Goal: Transaction & Acquisition: Purchase product/service

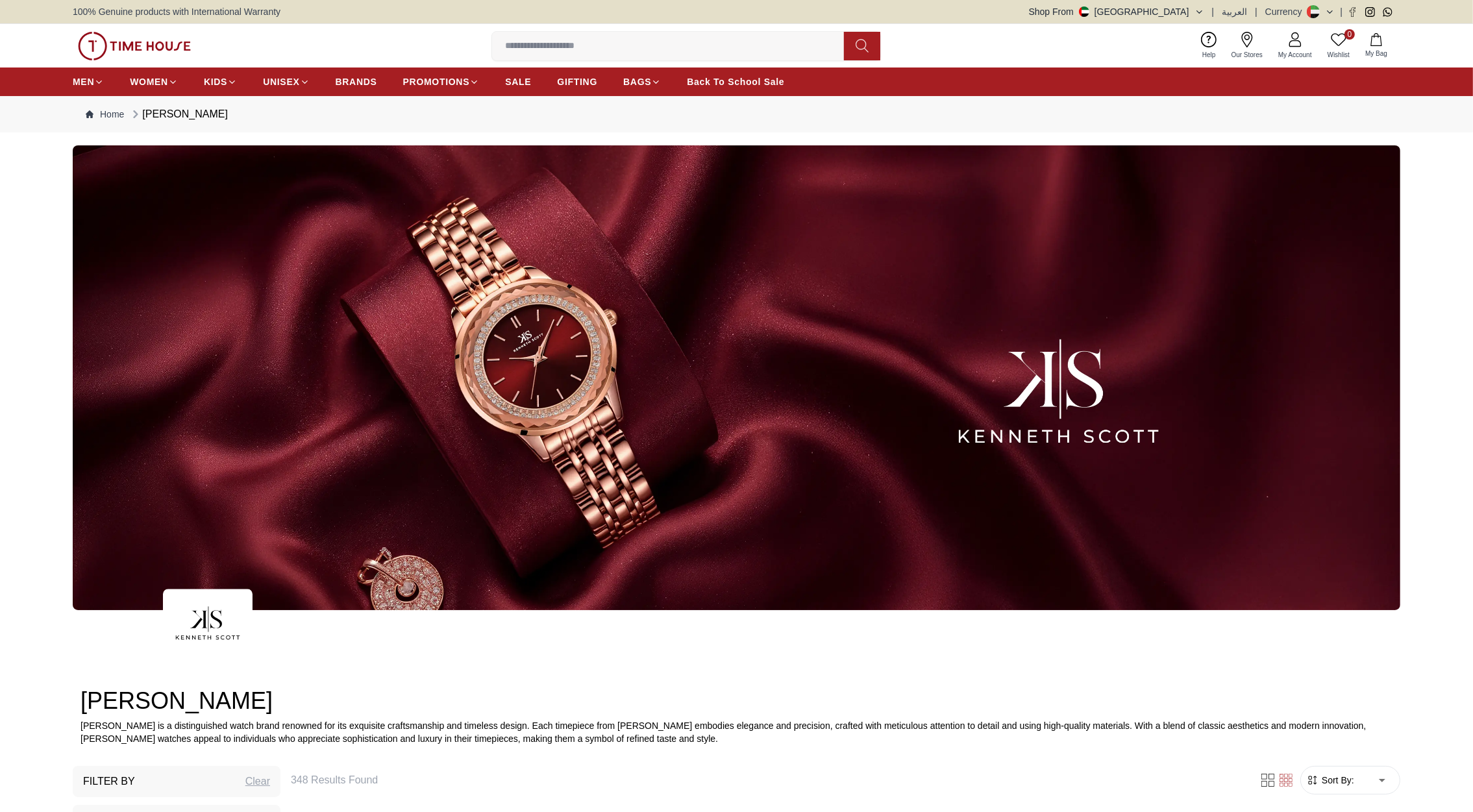
click at [159, 47] on img at bounding box center [135, 45] width 113 height 28
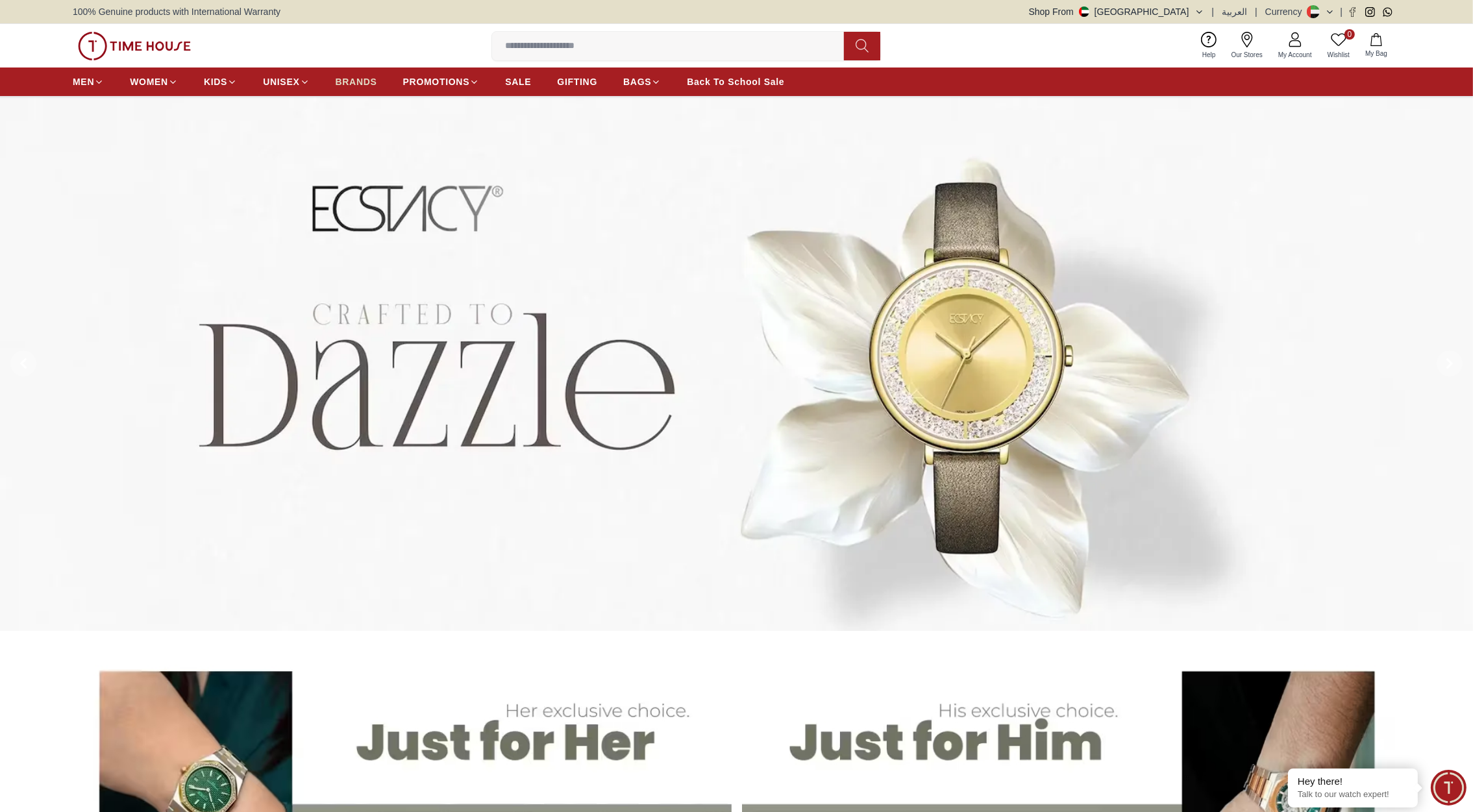
click at [359, 81] on span "BRANDS" at bounding box center [356, 81] width 41 height 13
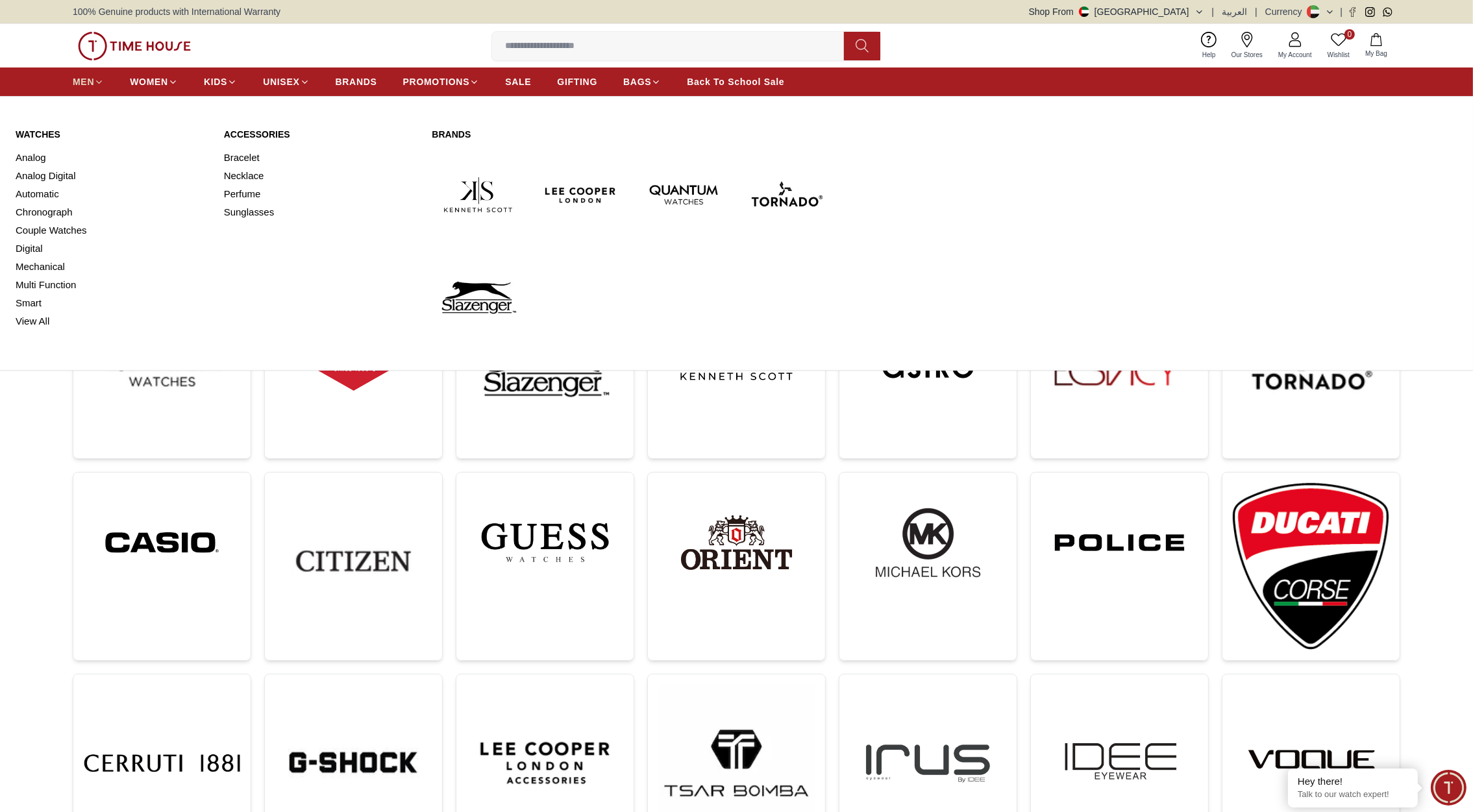
click at [77, 81] on span "MEN" at bounding box center [83, 81] width 21 height 13
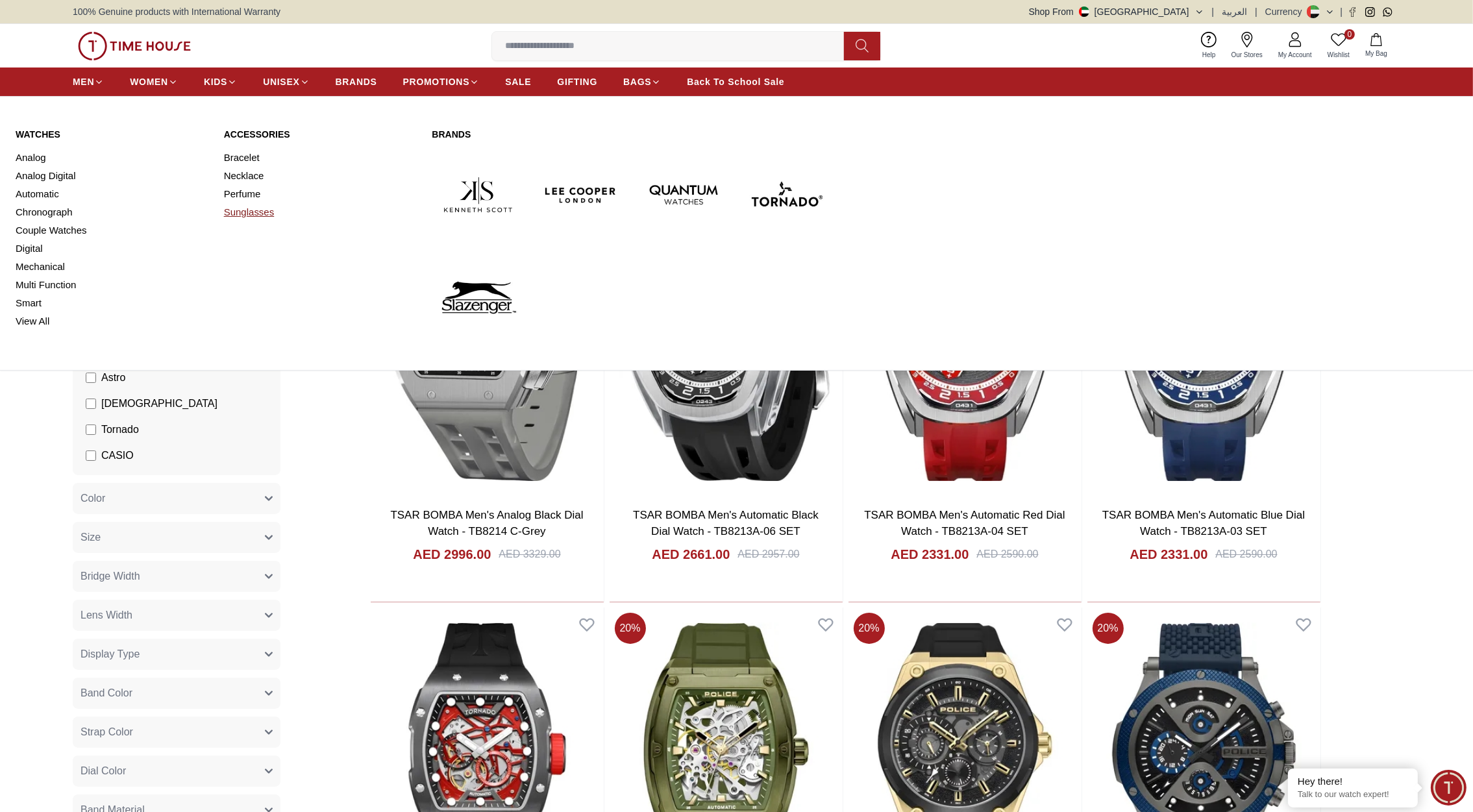
click at [251, 213] on link "Sunglasses" at bounding box center [320, 212] width 193 height 18
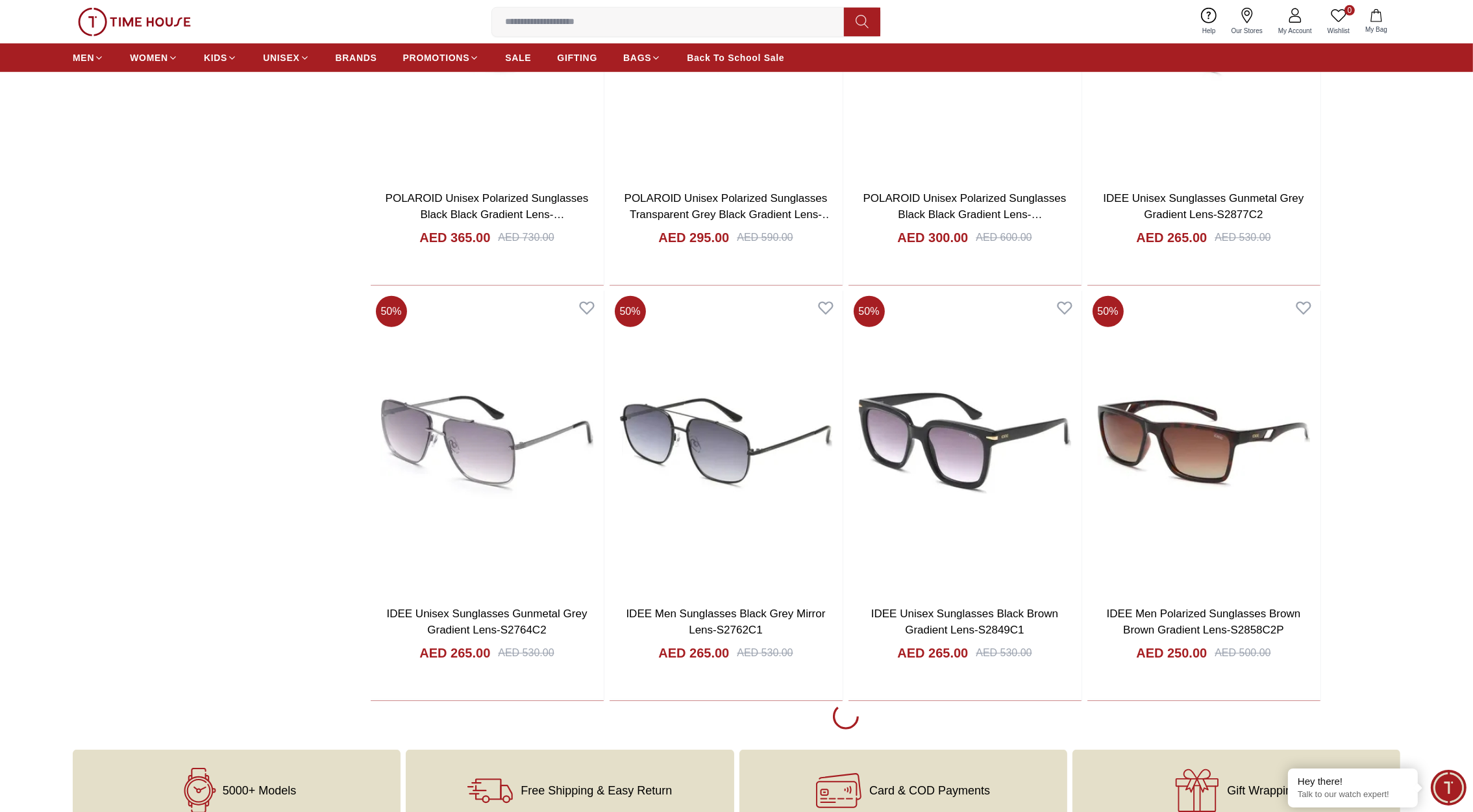
scroll to position [1562, 0]
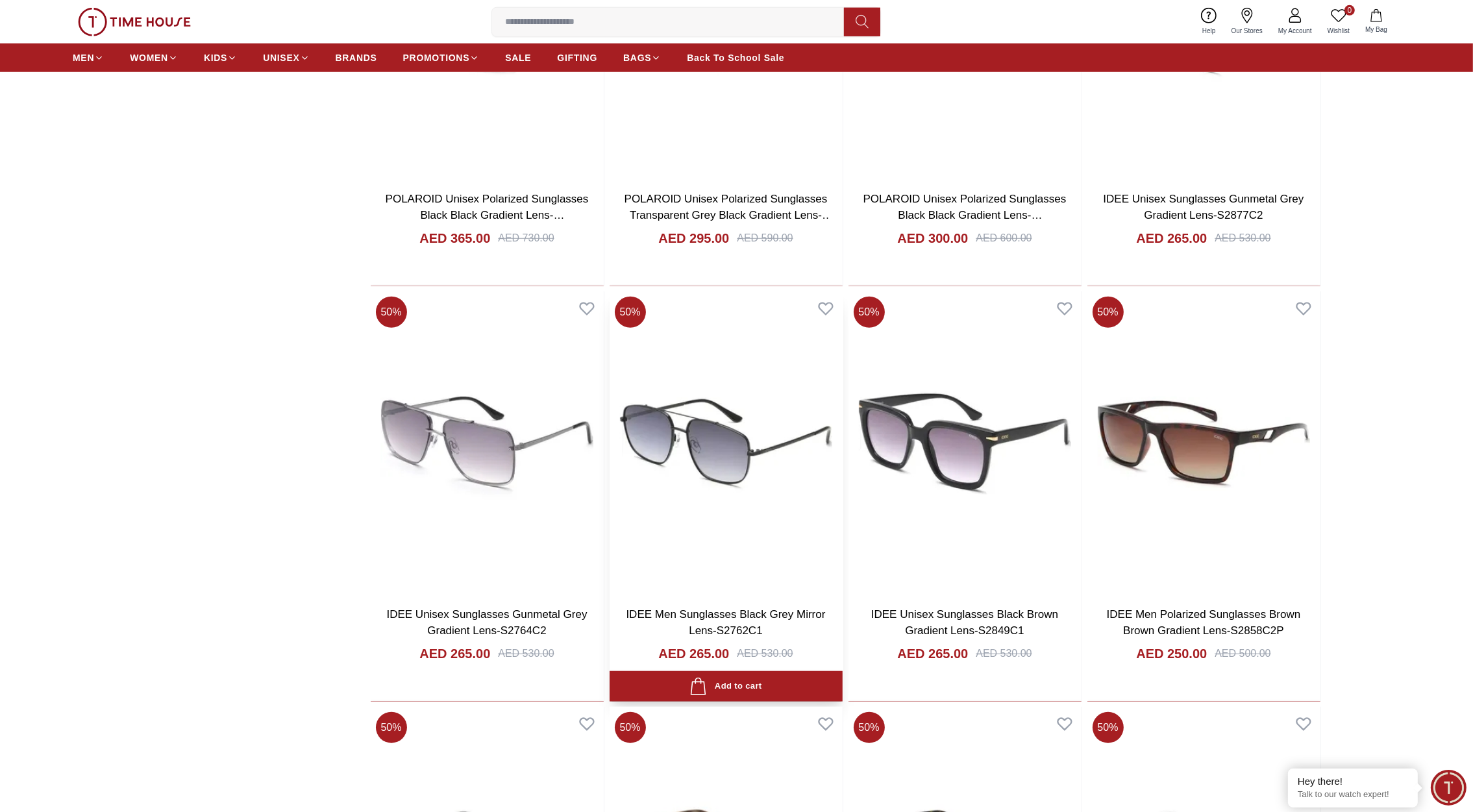
click at [712, 487] on img at bounding box center [726, 443] width 233 height 304
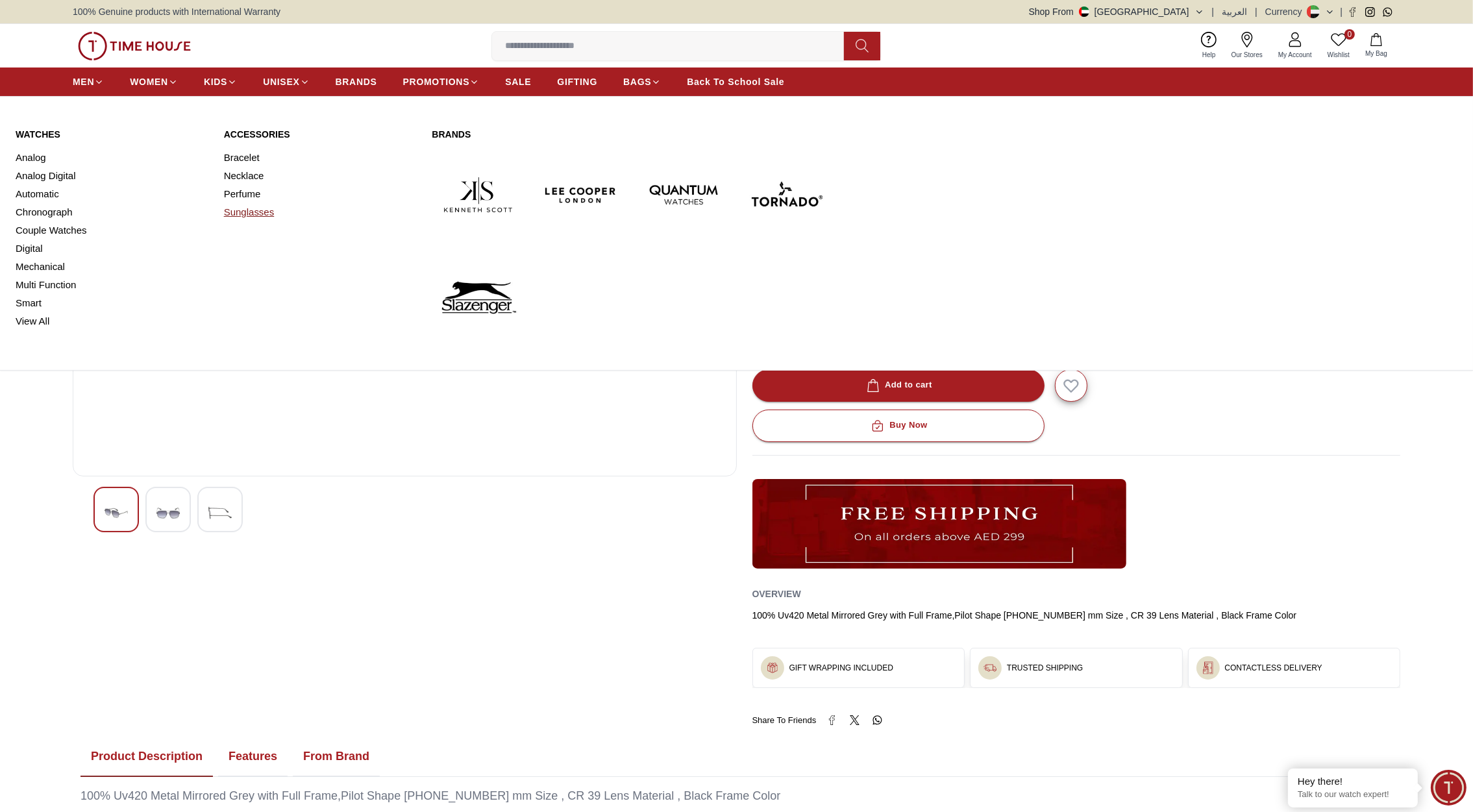
click at [237, 214] on link "Sunglasses" at bounding box center [320, 212] width 193 height 18
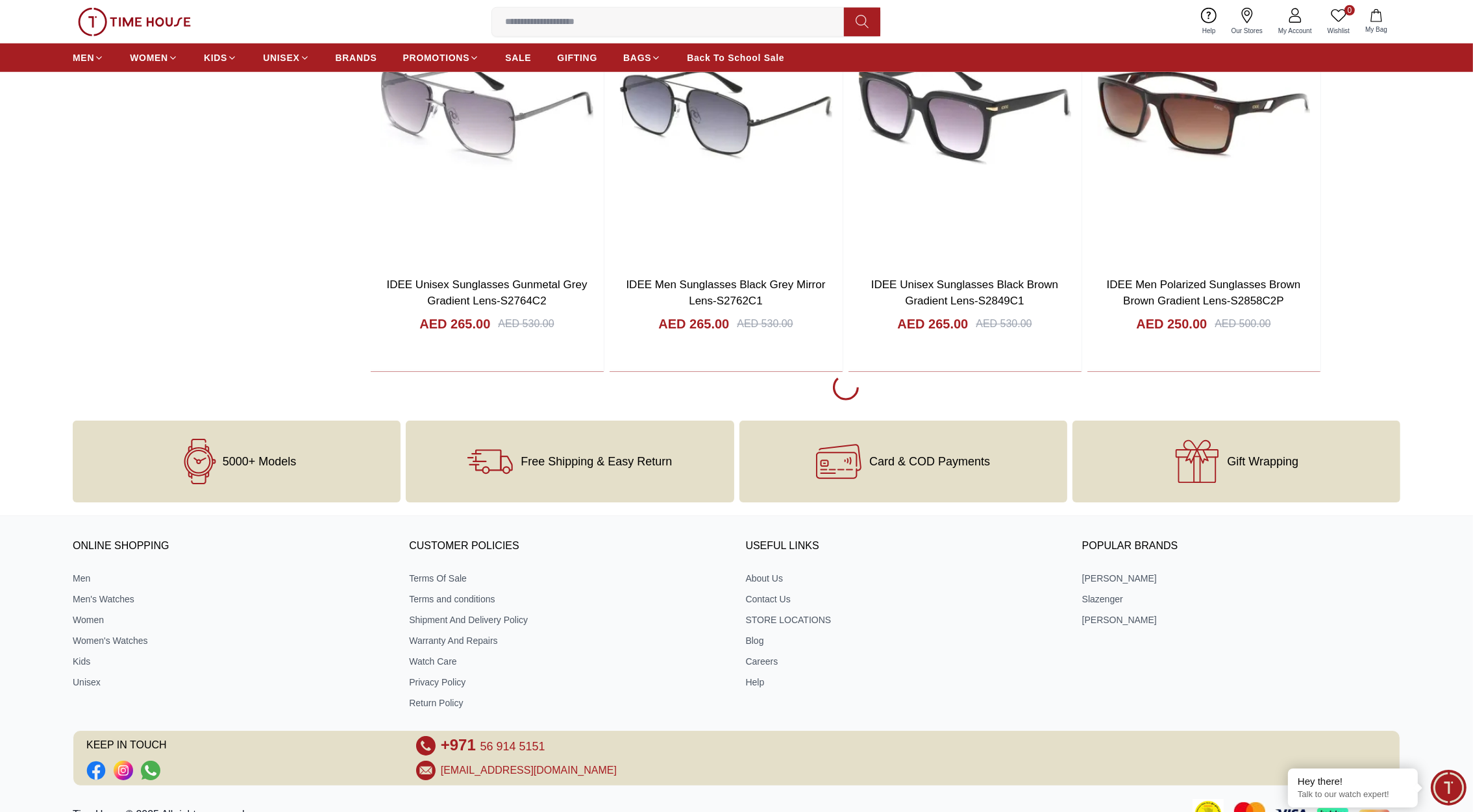
scroll to position [1892, 0]
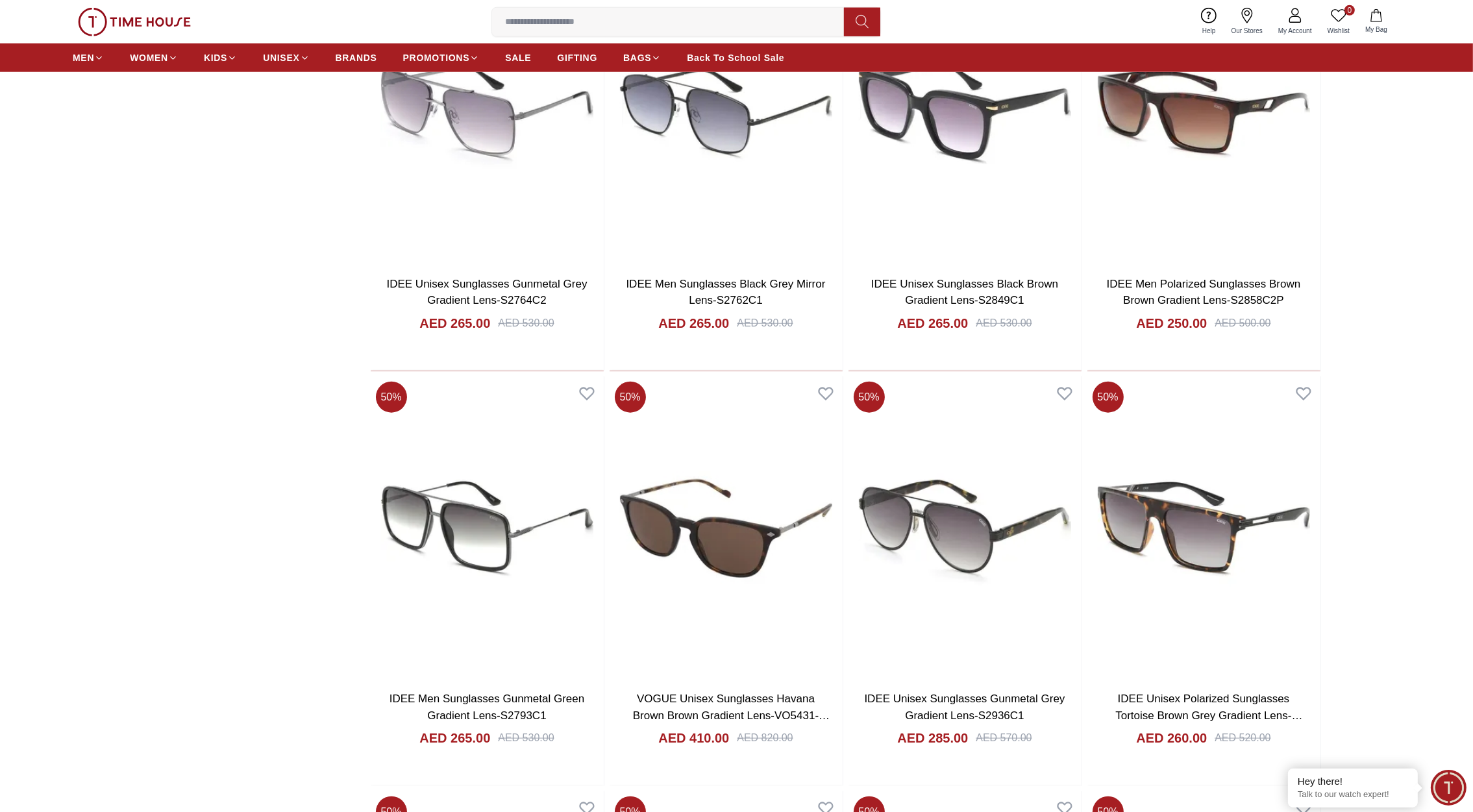
click at [1452, 787] on span "Minimize live chat window" at bounding box center [1448, 787] width 47 height 47
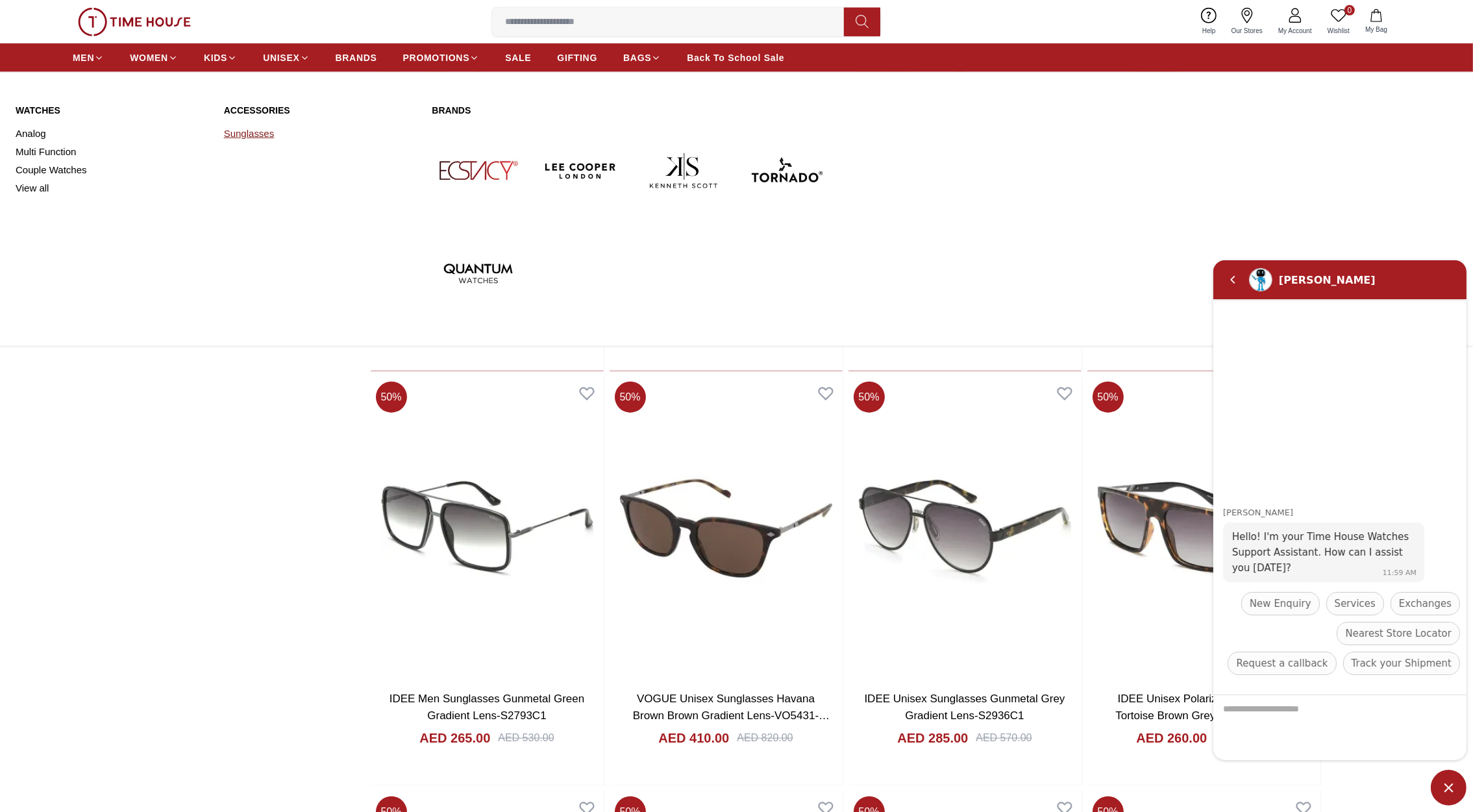
click at [238, 129] on link "Sunglasses" at bounding box center [320, 133] width 193 height 18
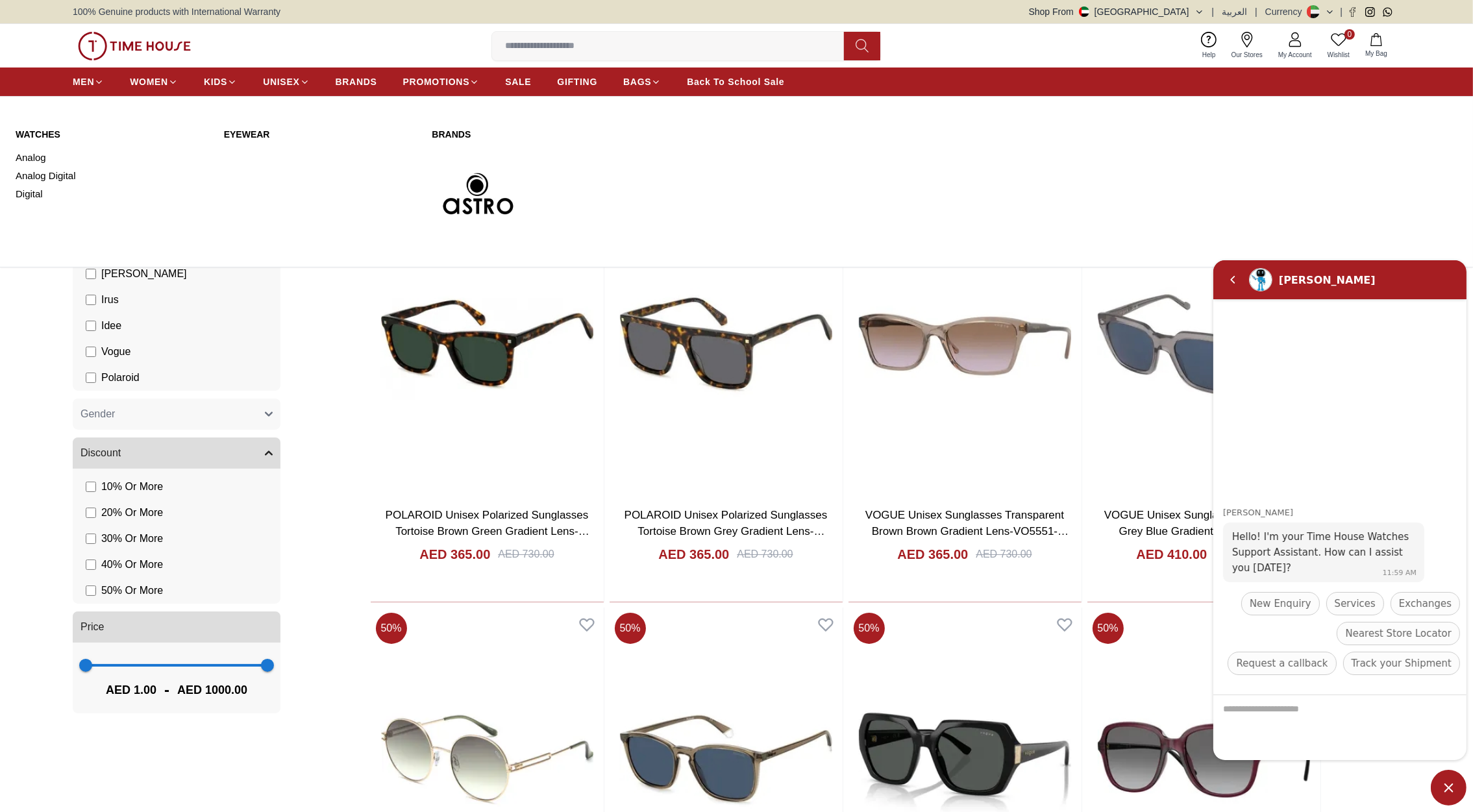
click at [238, 132] on link "Eyewear" at bounding box center [320, 134] width 193 height 13
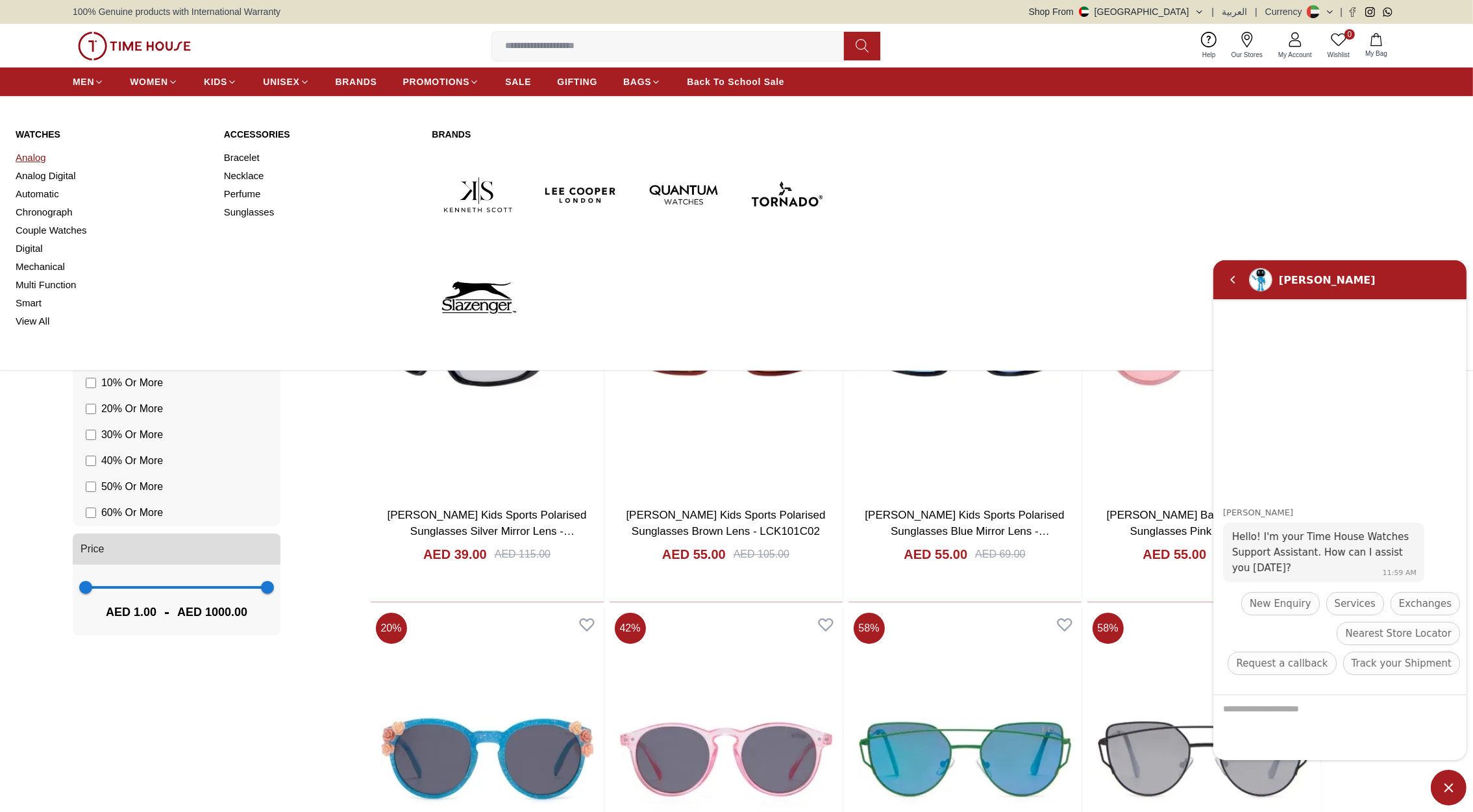
click at [33, 156] on link "Analog" at bounding box center [111, 157] width 193 height 18
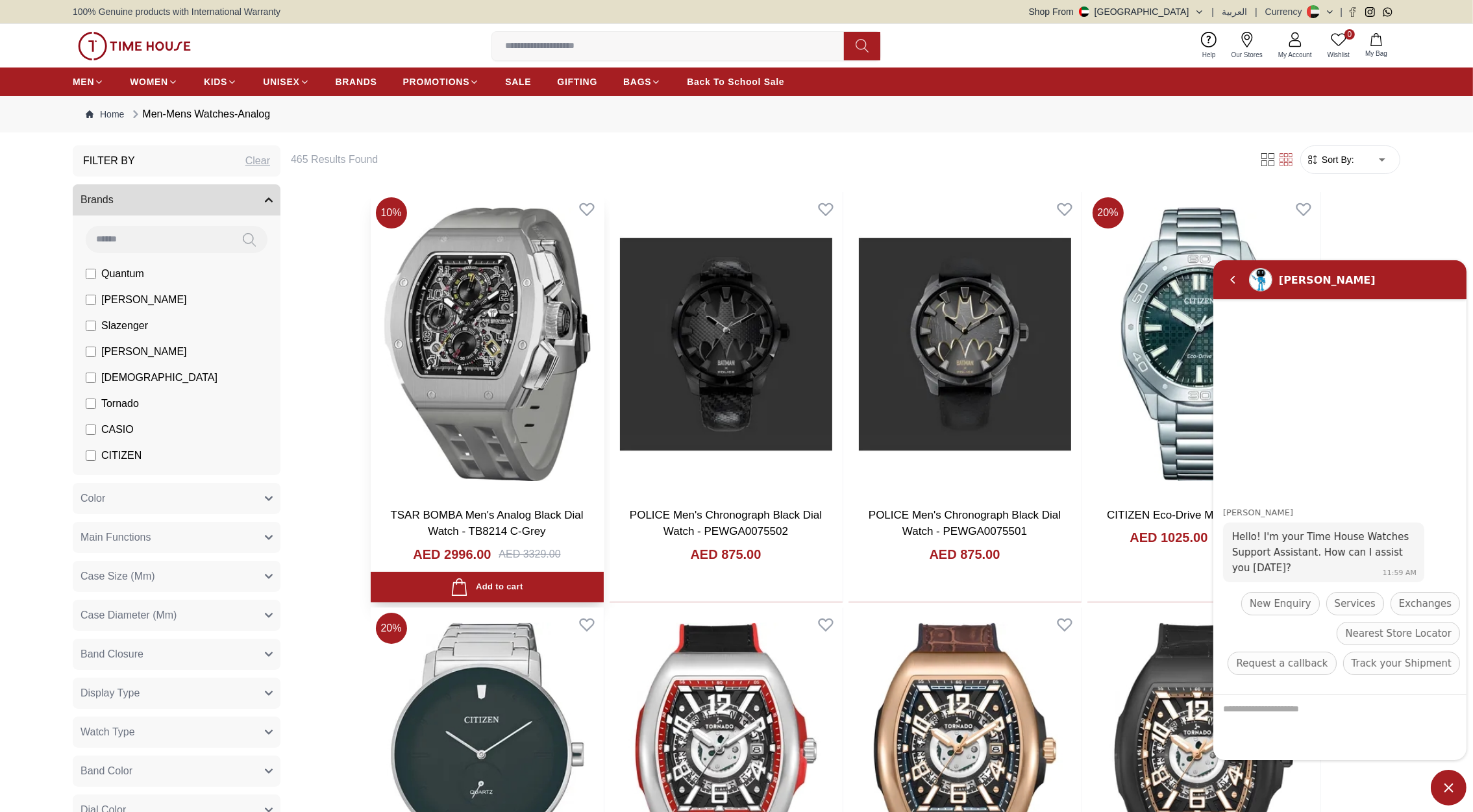
click at [478, 429] on img at bounding box center [487, 344] width 233 height 304
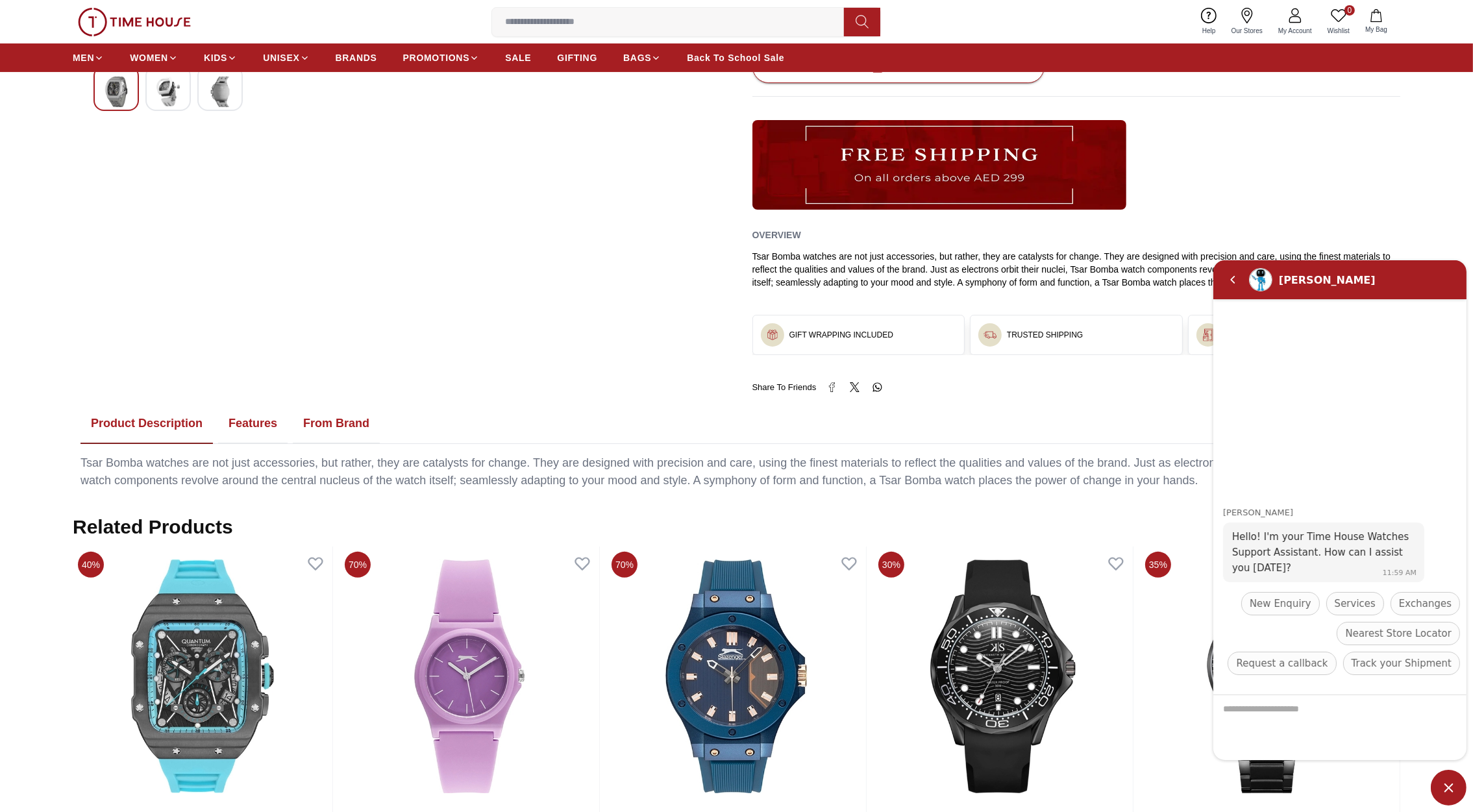
scroll to position [423, 0]
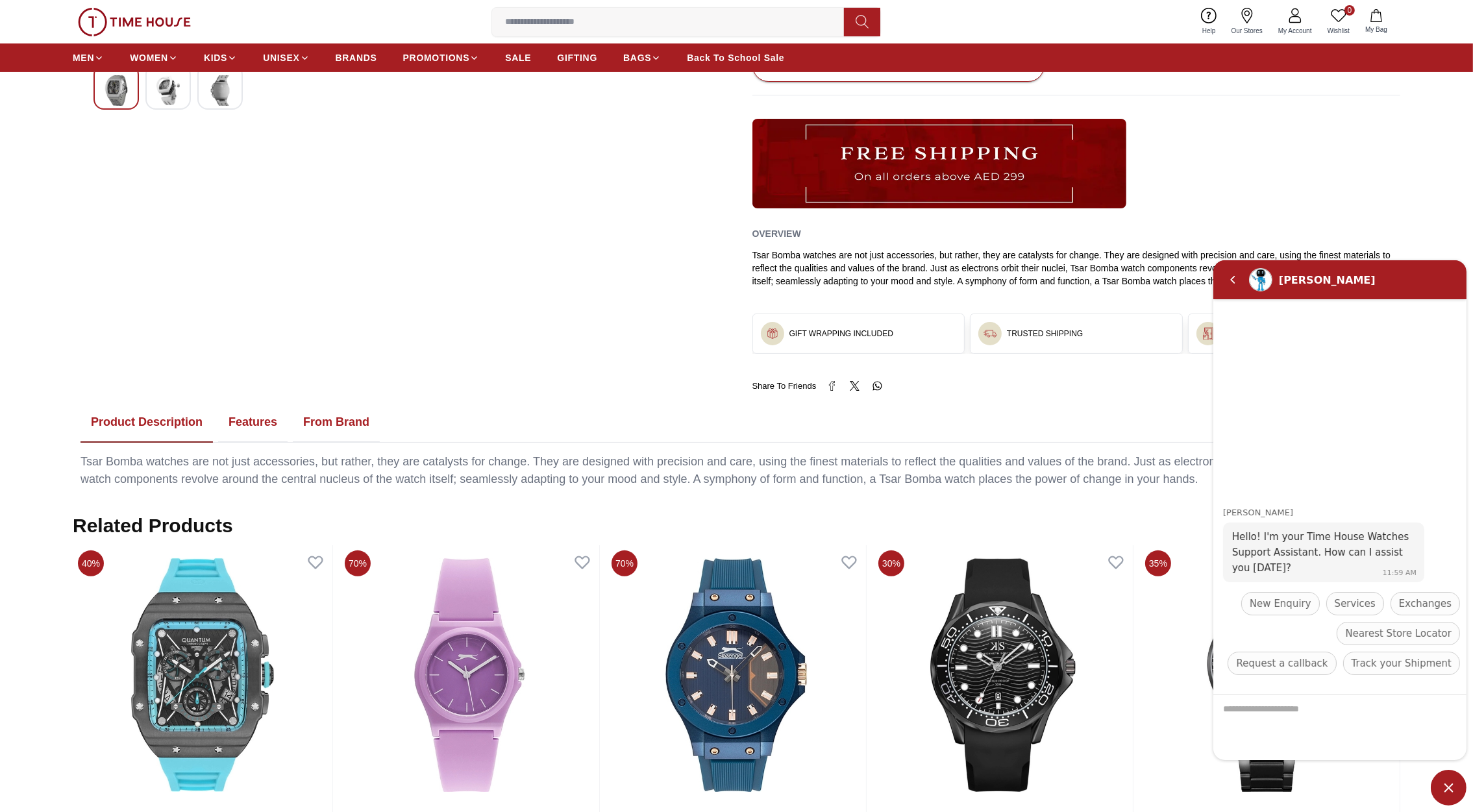
click at [253, 419] on button "Features" at bounding box center [252, 422] width 69 height 40
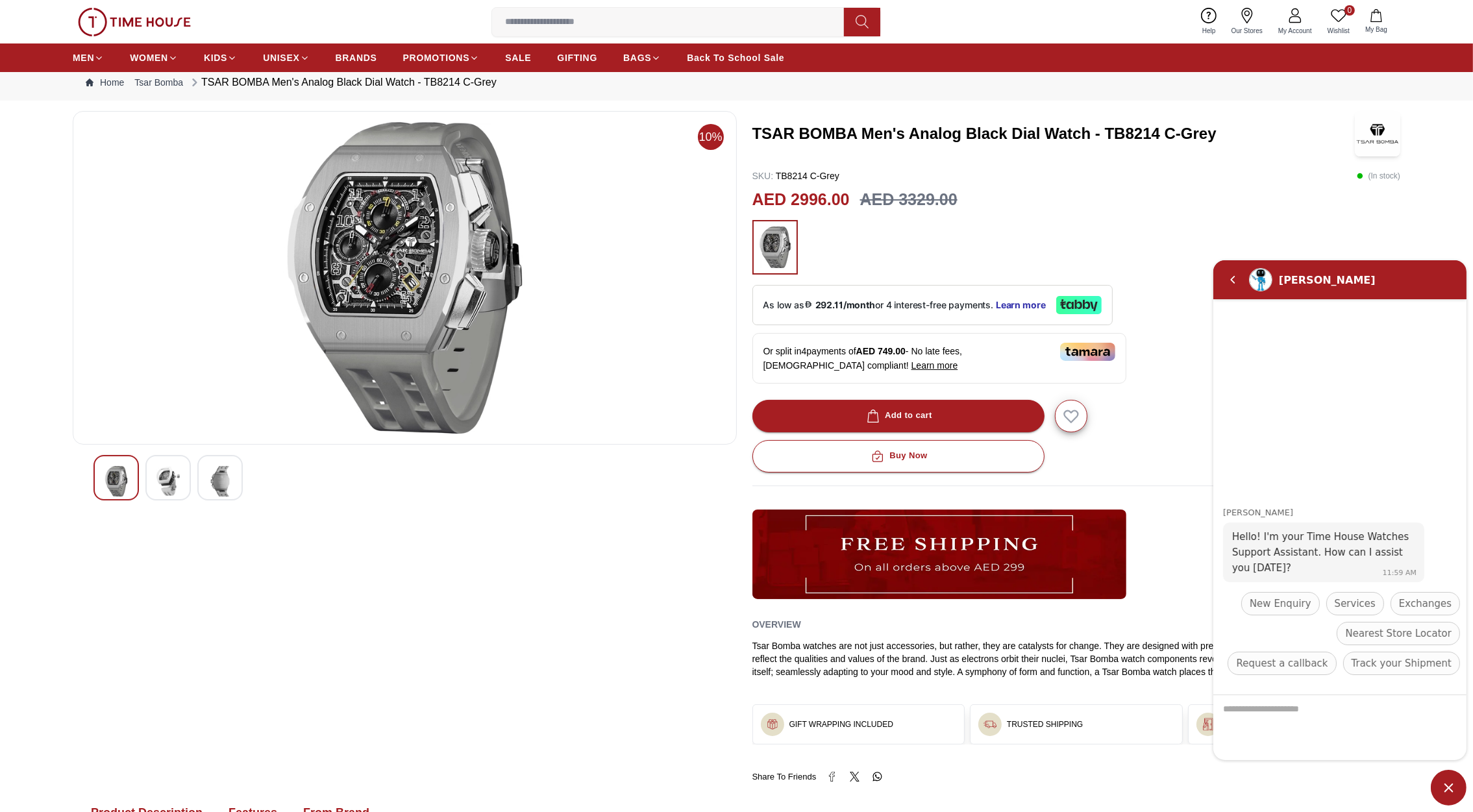
scroll to position [0, 0]
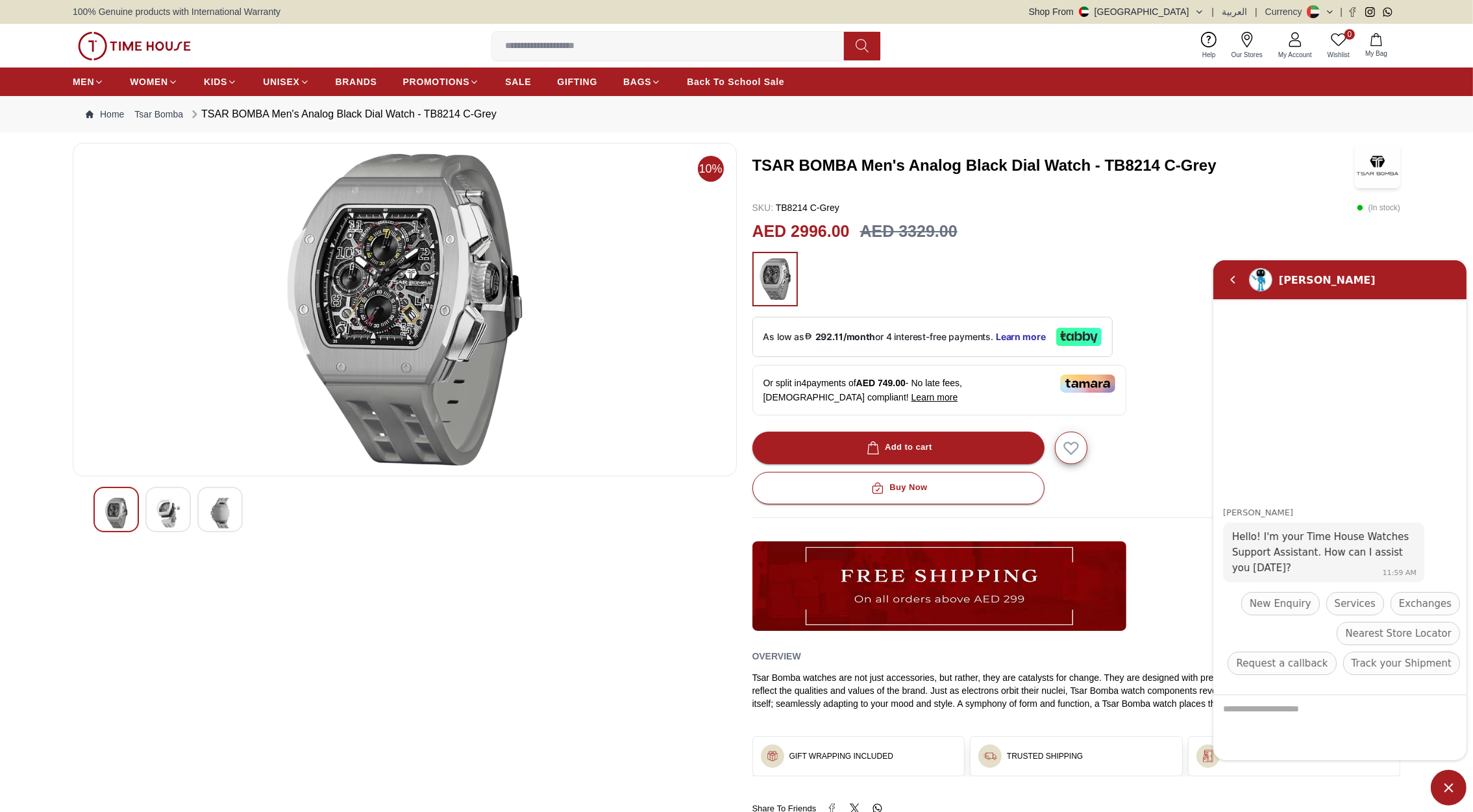
click at [399, 223] on img at bounding box center [405, 309] width 642 height 311
click at [156, 514] on img at bounding box center [167, 514] width 23 height 31
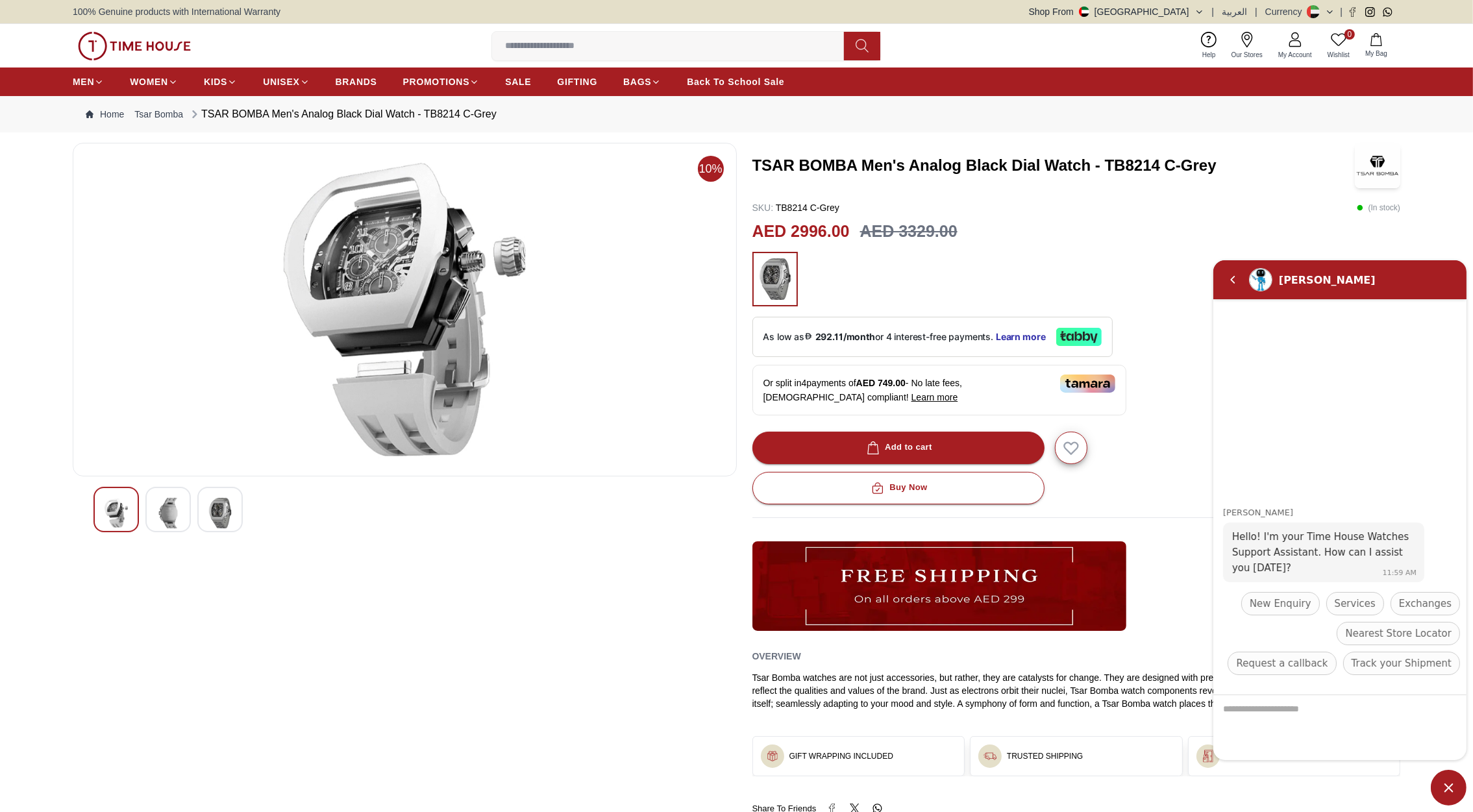
click at [217, 512] on img at bounding box center [219, 514] width 23 height 31
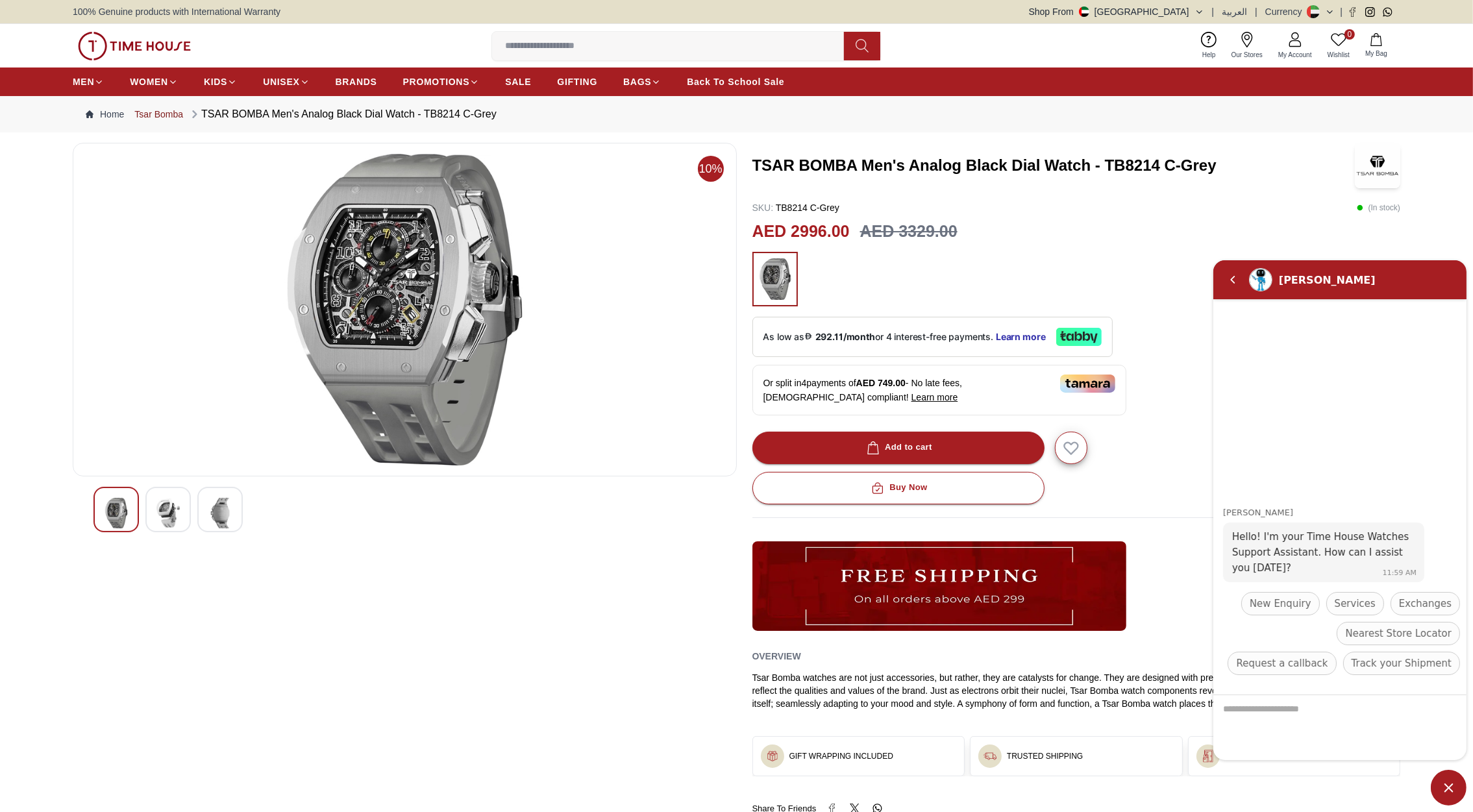
click at [149, 119] on link "Tsar Bomba" at bounding box center [159, 114] width 49 height 13
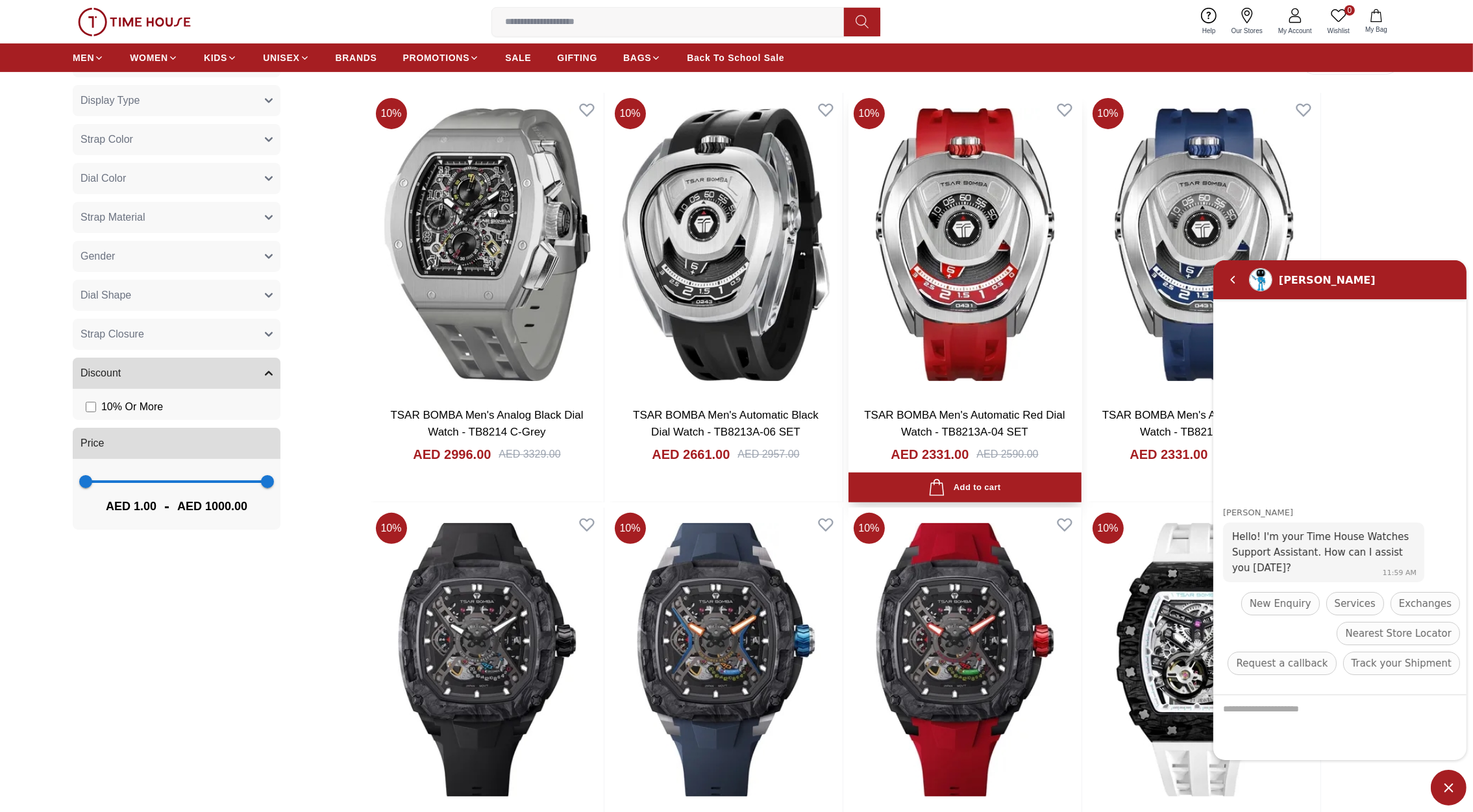
scroll to position [707, 0]
click at [1238, 282] on em "Back" at bounding box center [1232, 279] width 26 height 26
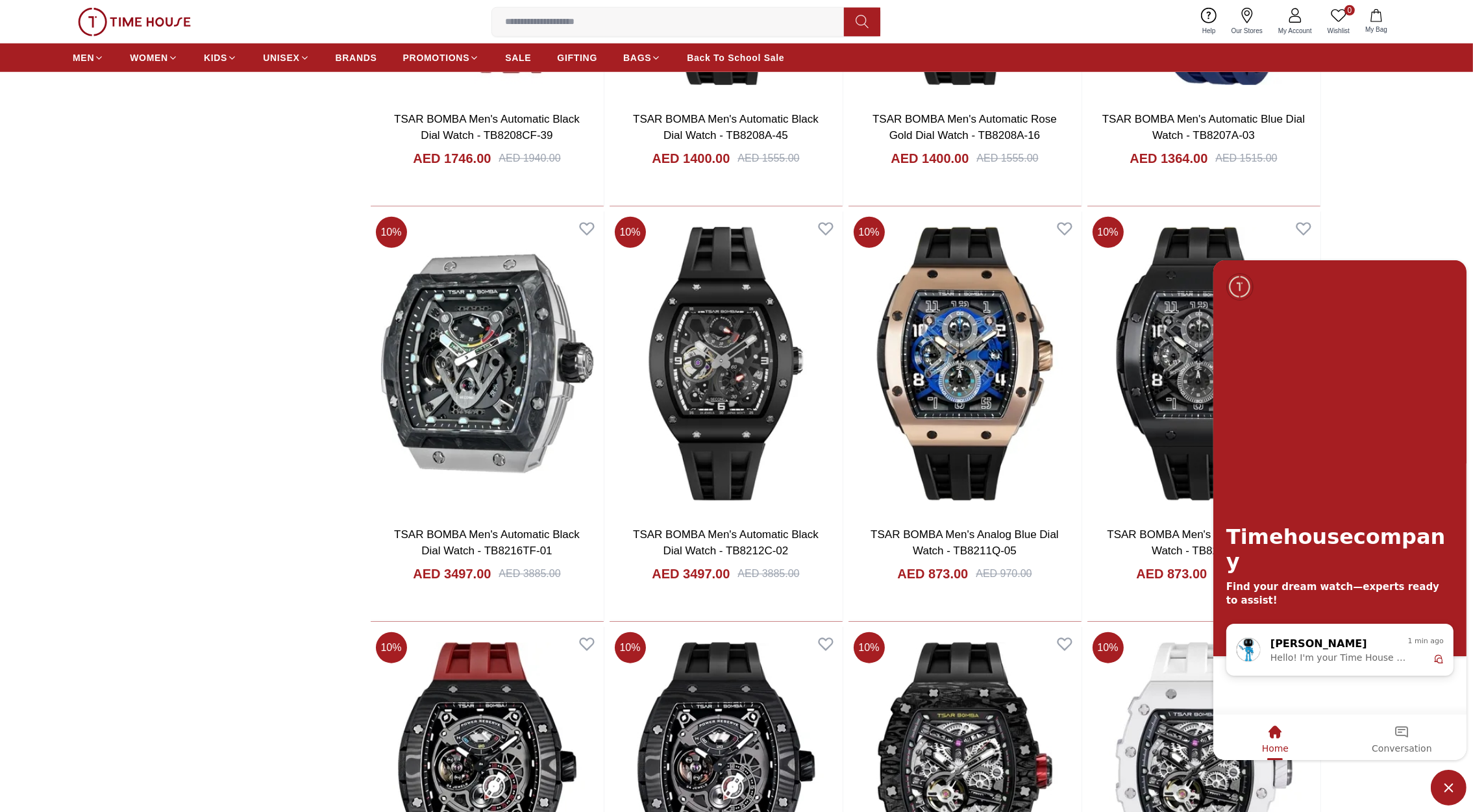
scroll to position [1836, 0]
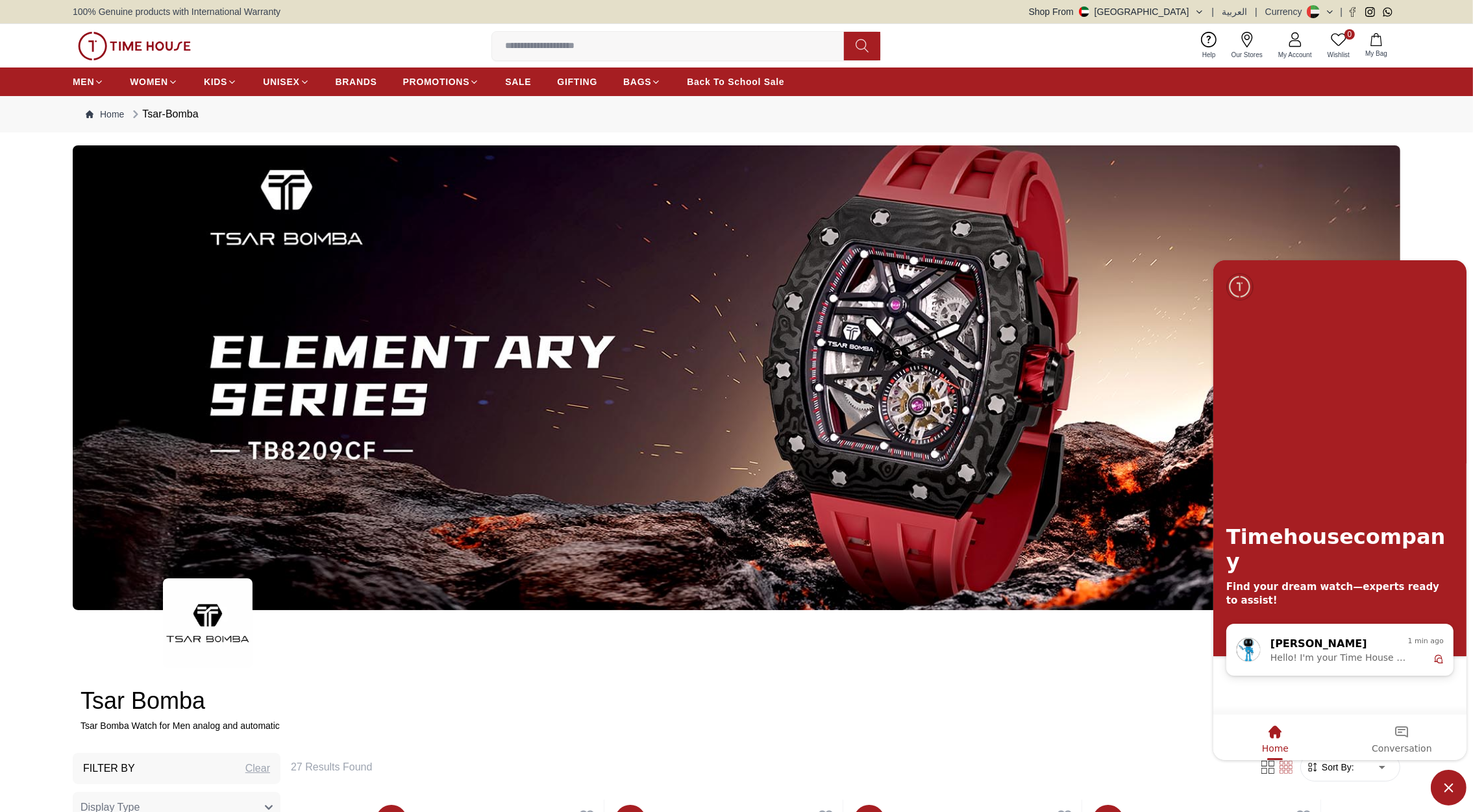
click at [1445, 790] on span "Minimize live chat window" at bounding box center [1449, 788] width 36 height 36
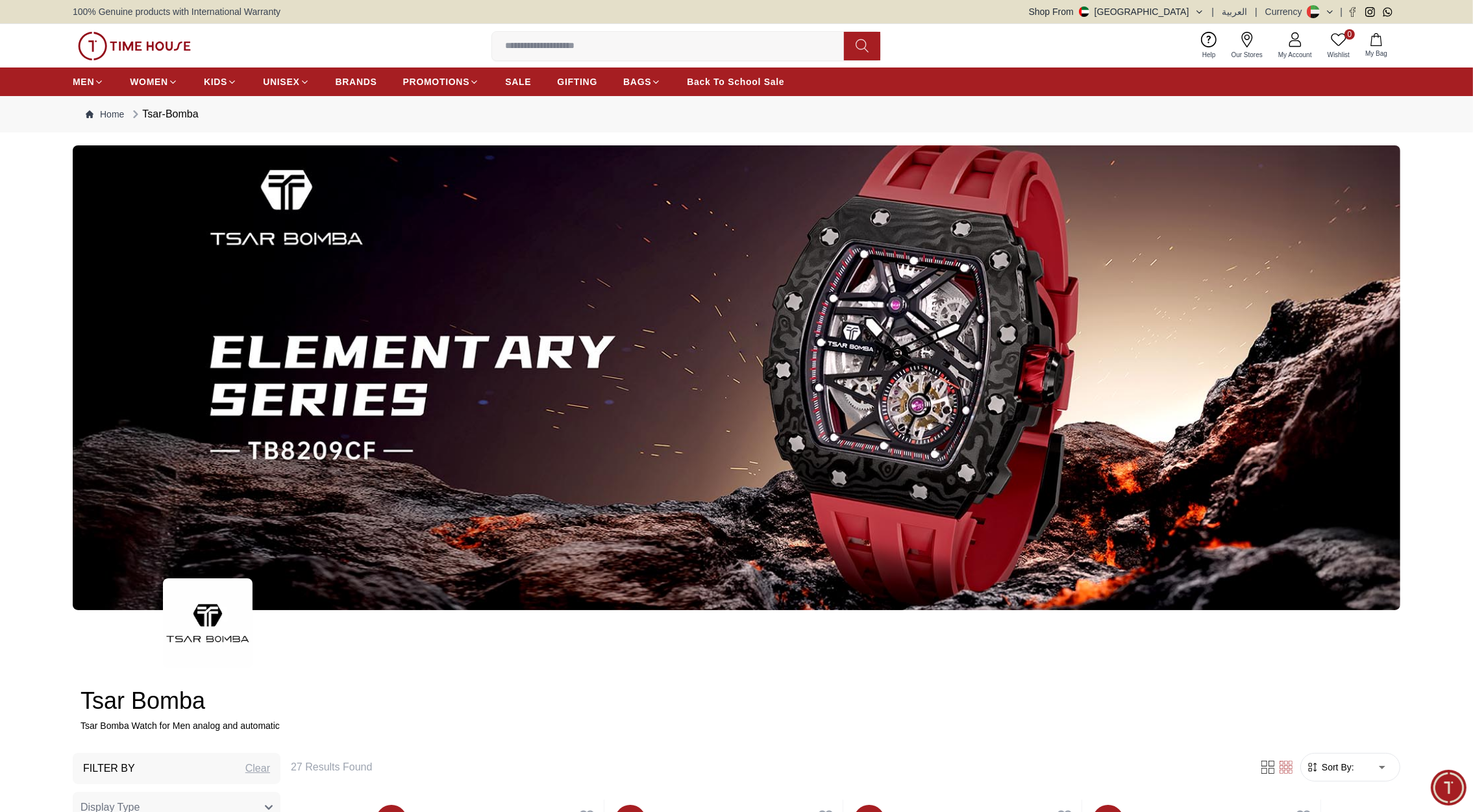
click at [552, 47] on input at bounding box center [673, 46] width 363 height 26
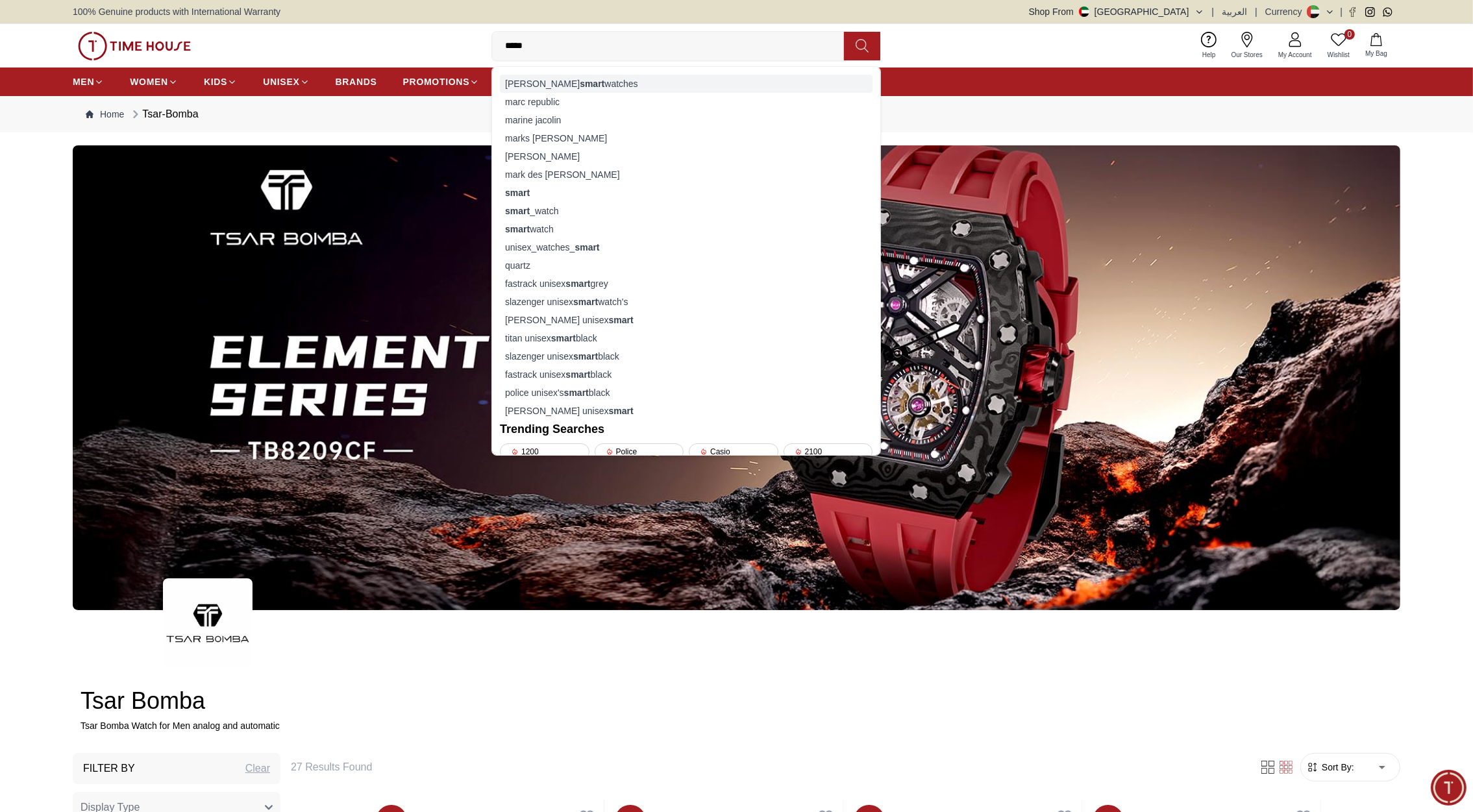
type input "*****"
click at [598, 81] on div "[PERSON_NAME] [PERSON_NAME] watches" at bounding box center [686, 83] width 373 height 18
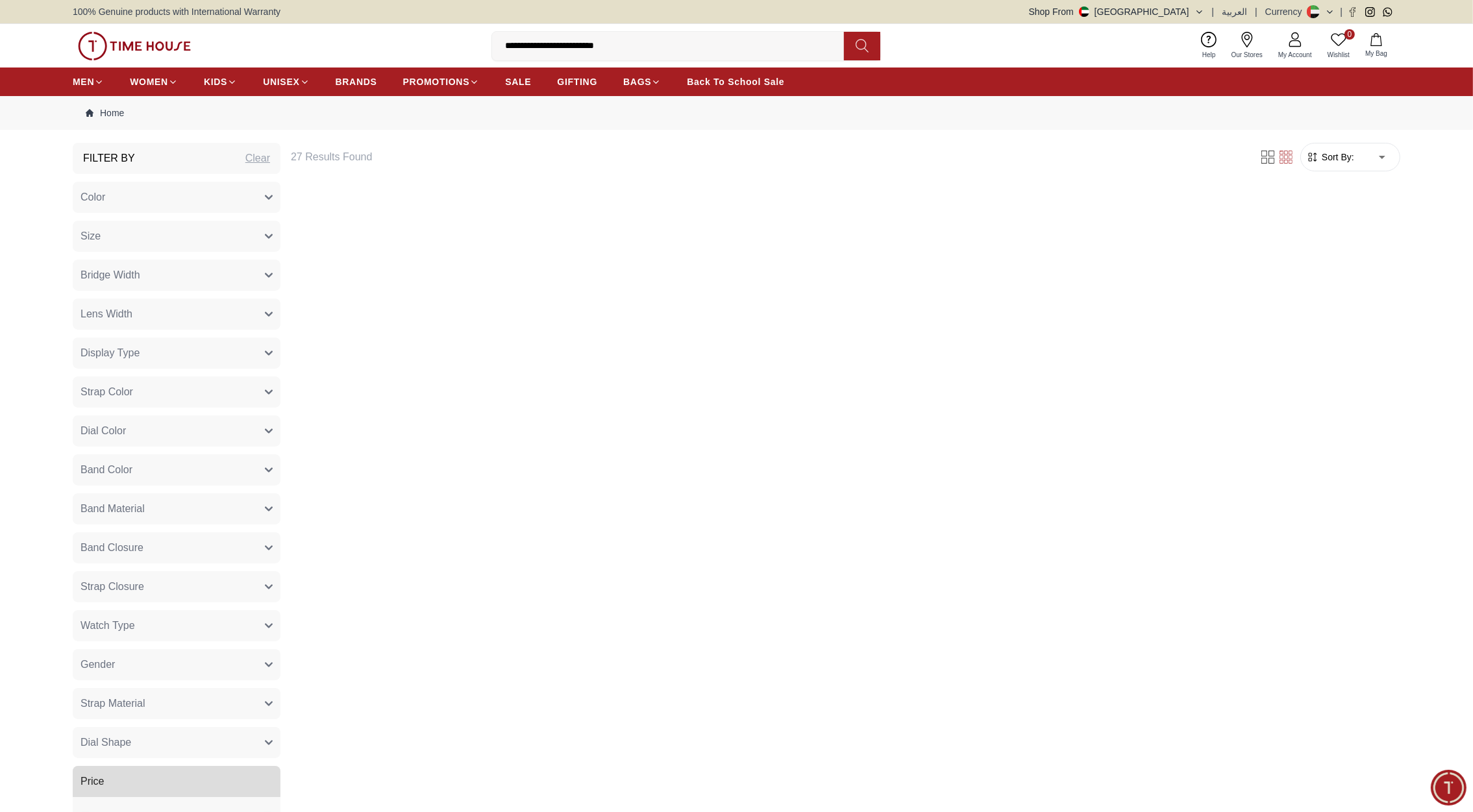
drag, startPoint x: 636, startPoint y: 50, endPoint x: 451, endPoint y: 59, distance: 185.2
click at [451, 59] on div "**********" at bounding box center [736, 45] width 1327 height 44
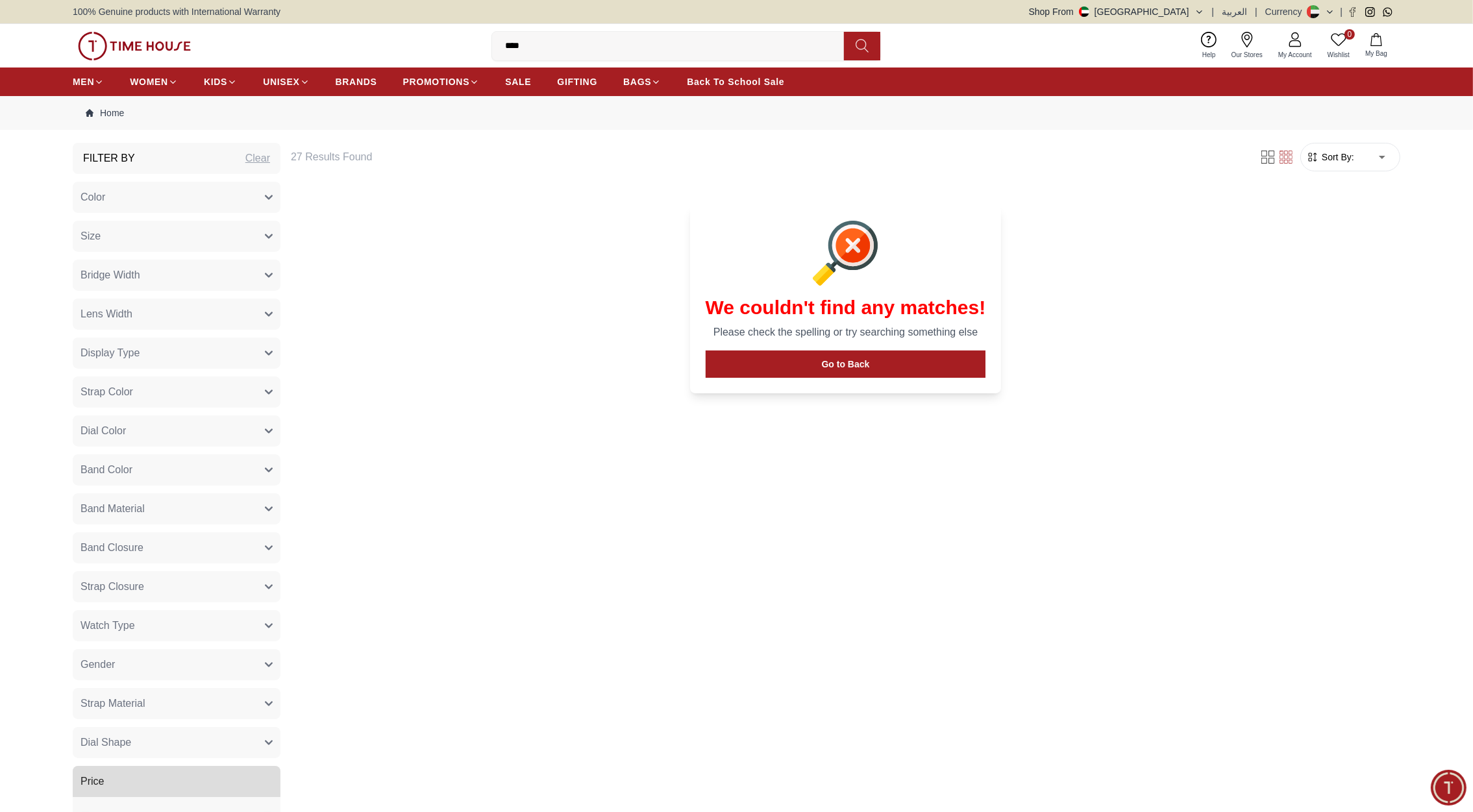
type input "*****"
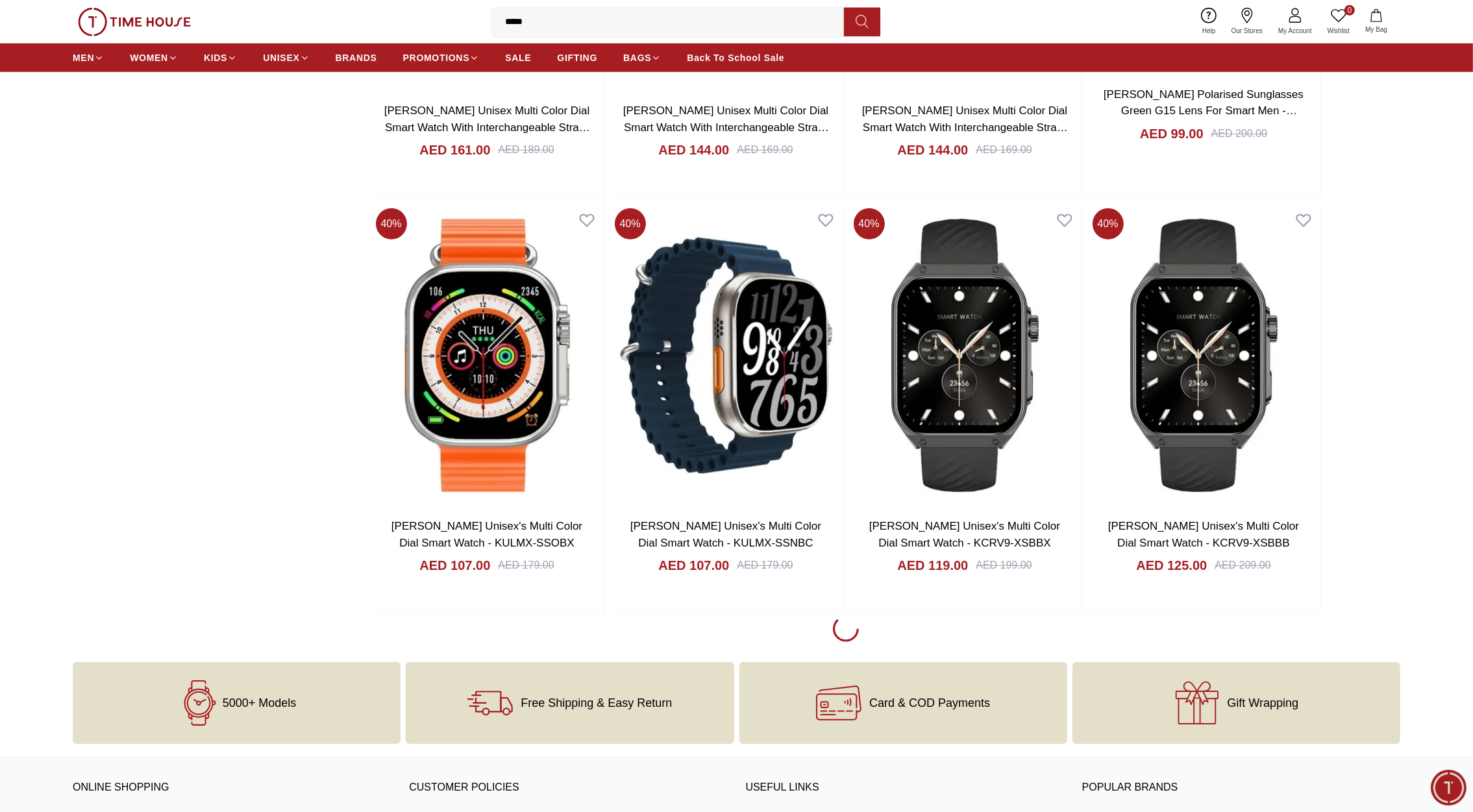
scroll to position [1665, 0]
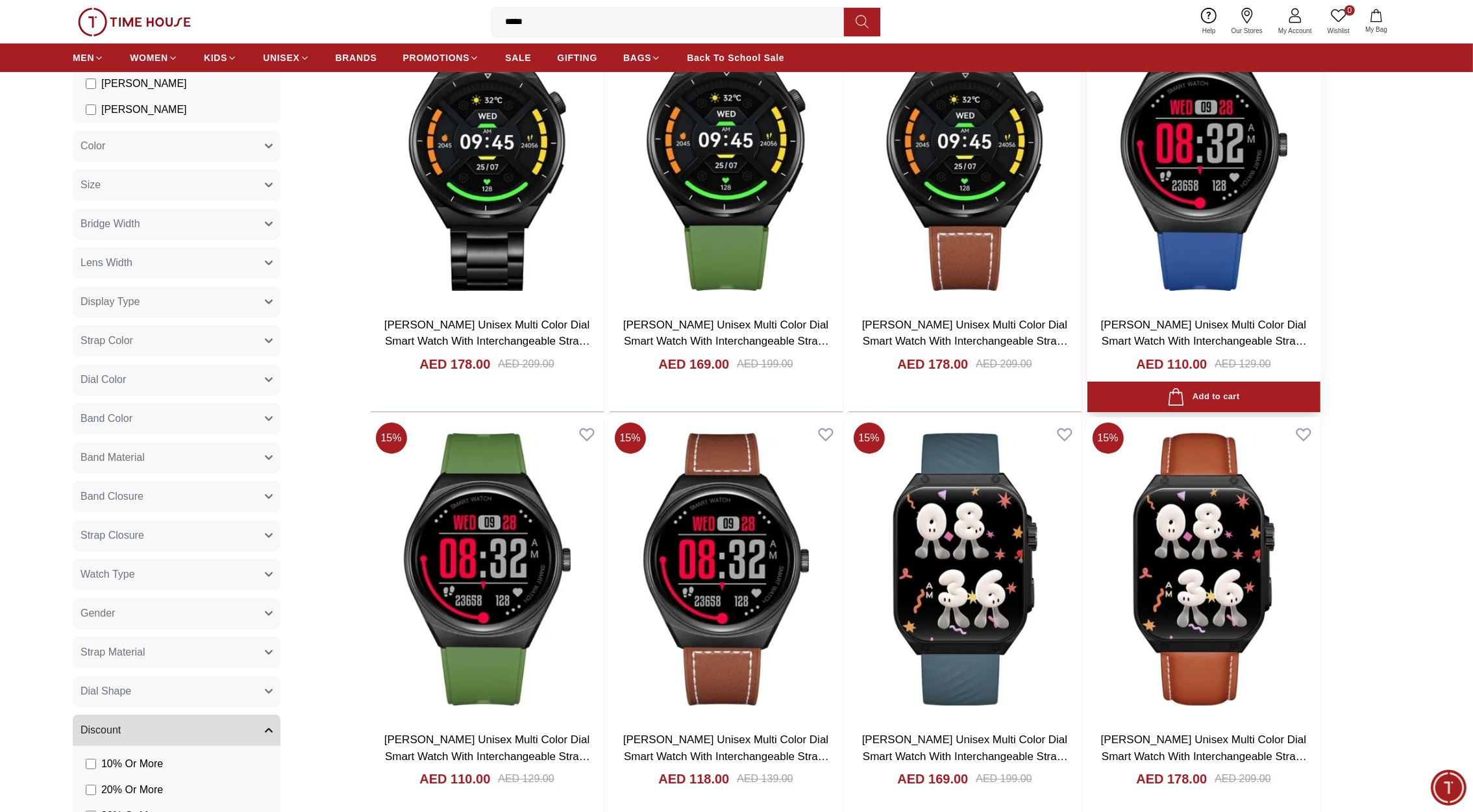
scroll to position [220, 0]
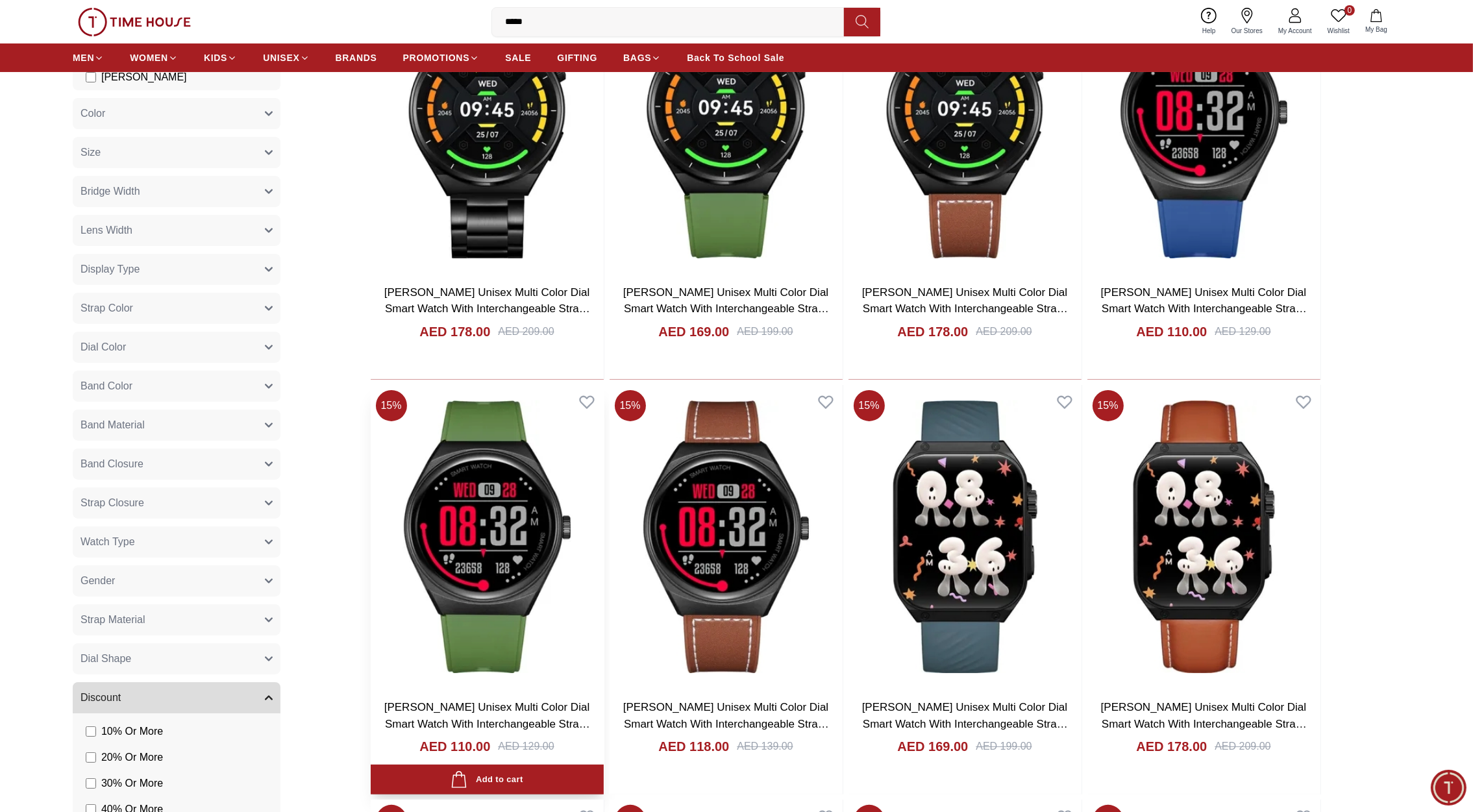
click at [496, 627] on img at bounding box center [487, 537] width 233 height 304
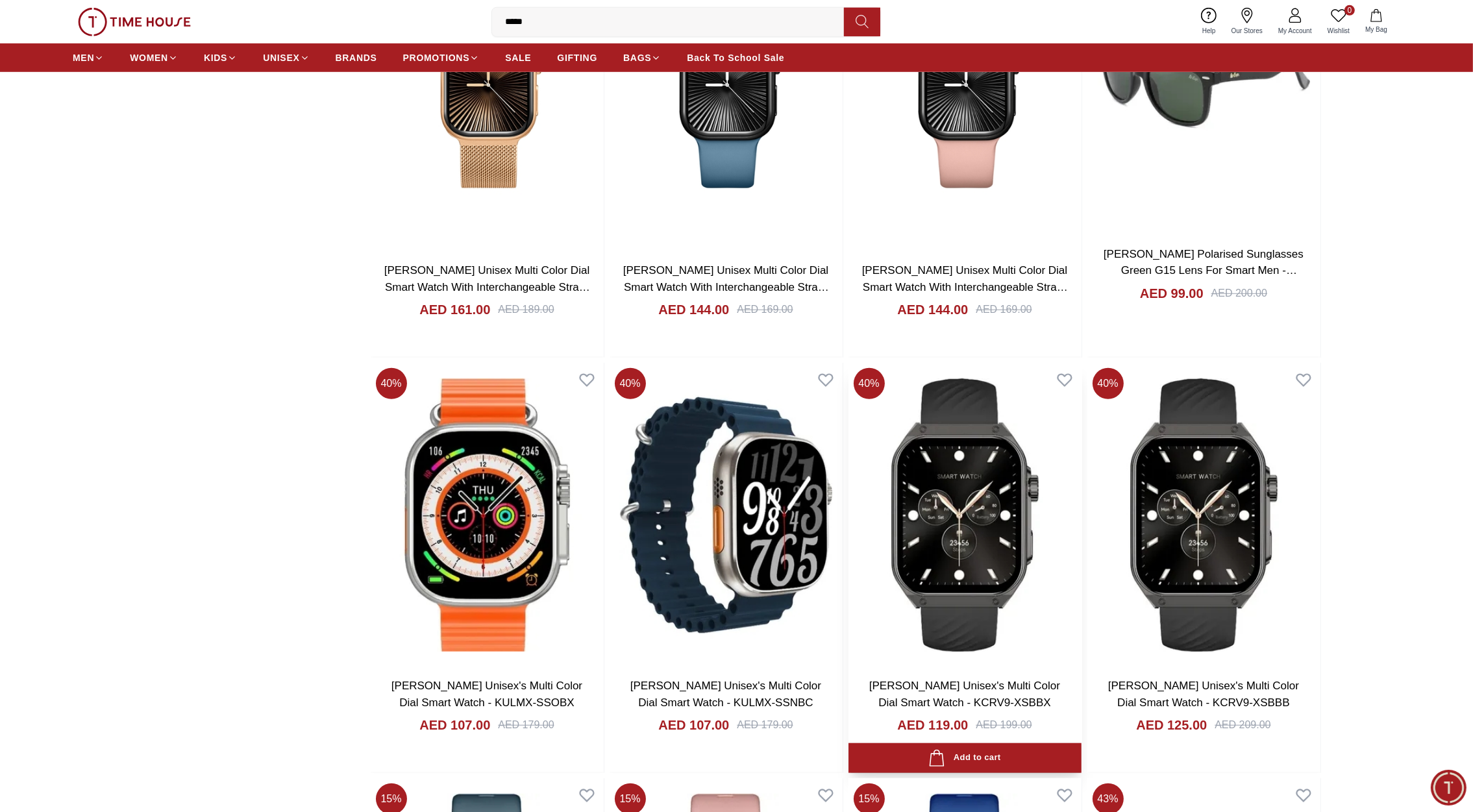
scroll to position [1506, 0]
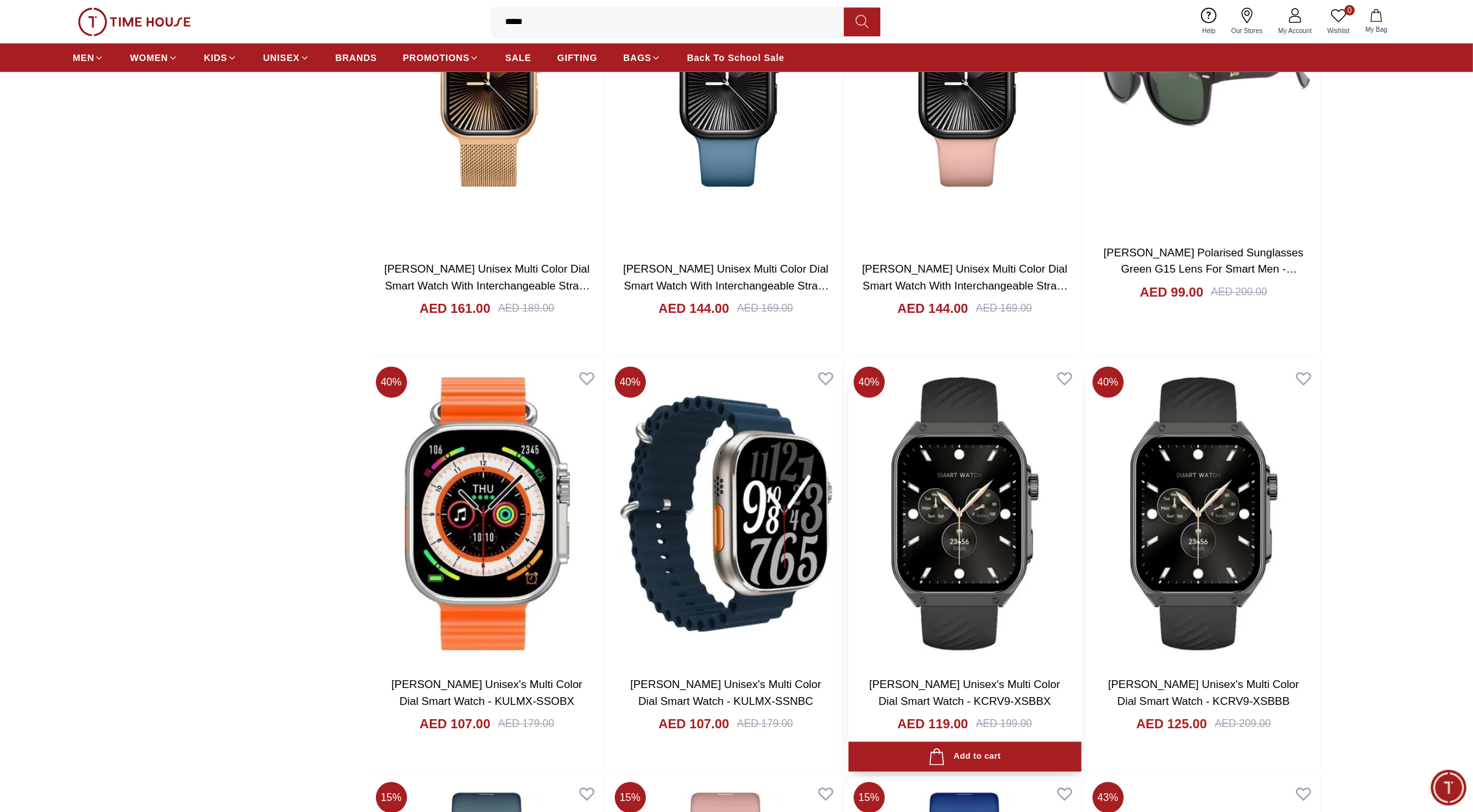
click at [878, 401] on img at bounding box center [965, 514] width 233 height 304
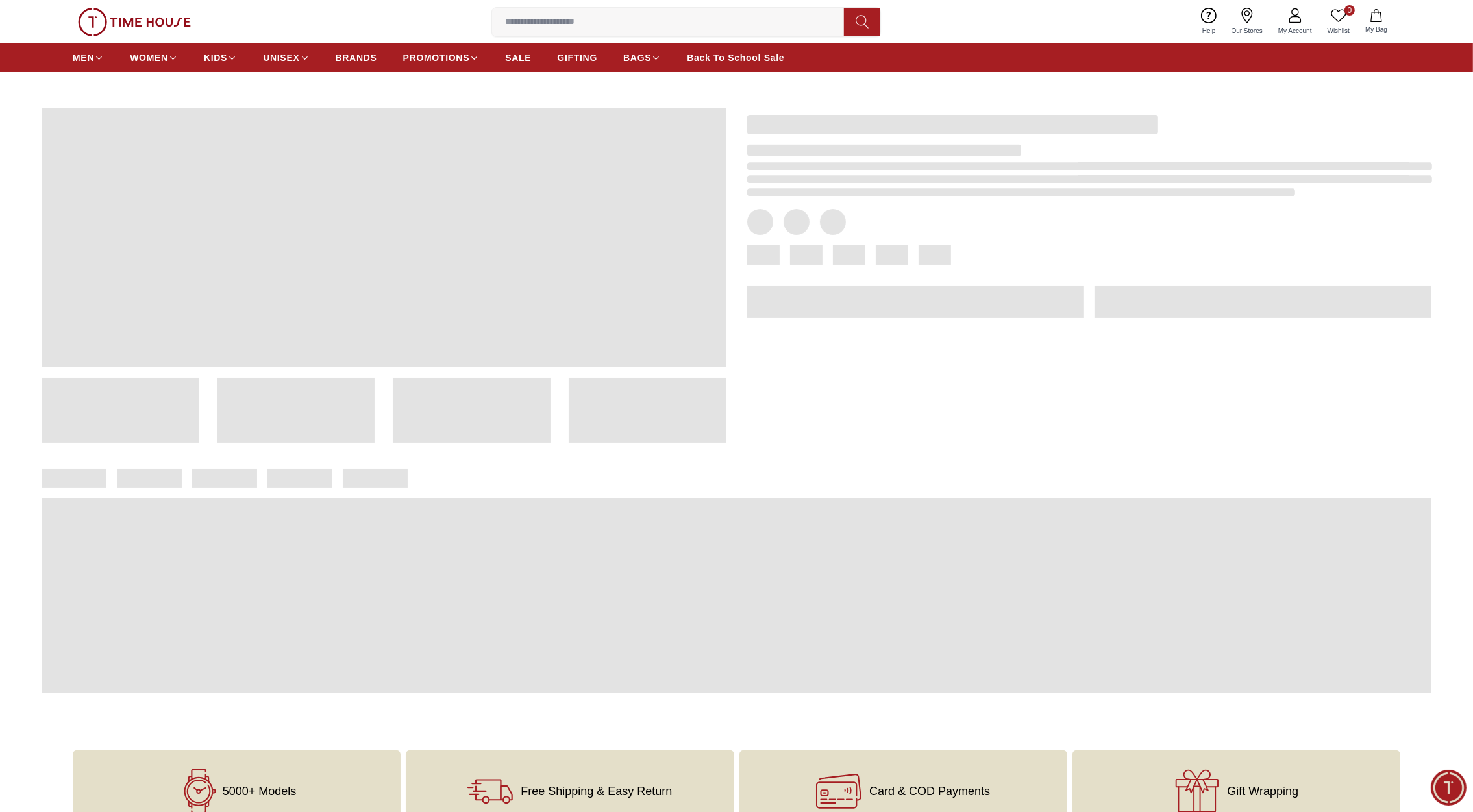
scroll to position [47, 0]
